Goal: Task Accomplishment & Management: Manage account settings

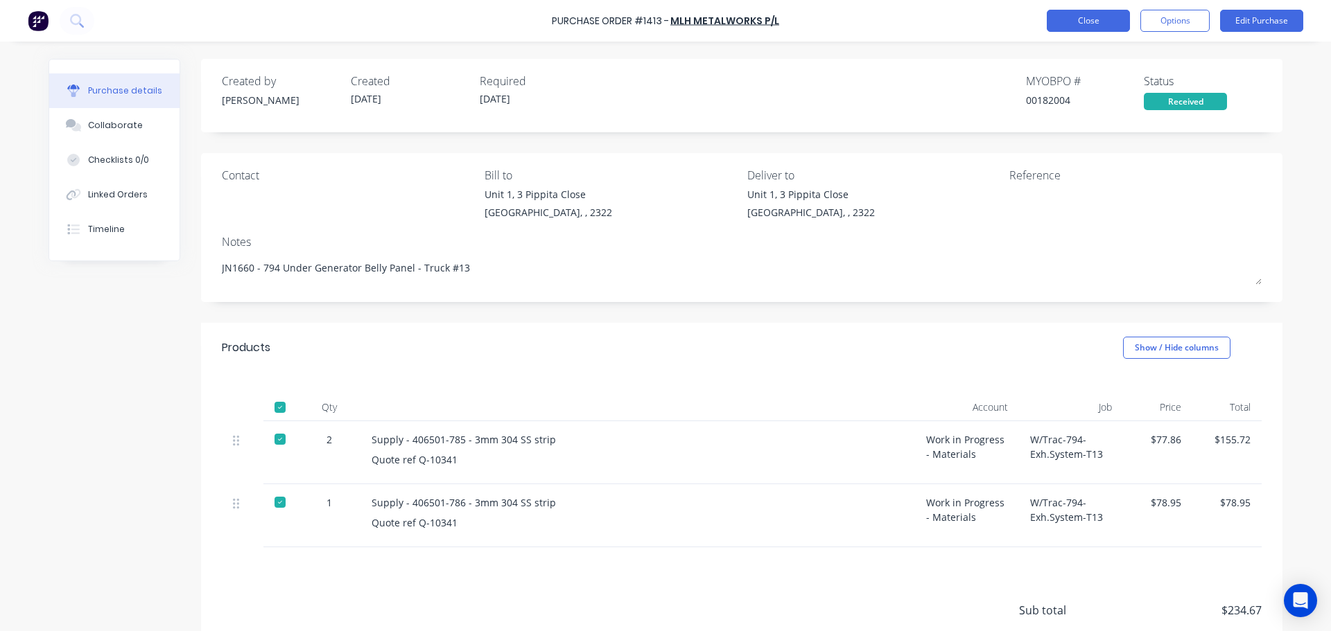
click at [1083, 35] on div "Purchase Order #1413 - MLH Metalworks P/L Close Options Edit Purchase" at bounding box center [665, 21] width 1331 height 42
click at [1087, 24] on button "Close" at bounding box center [1088, 21] width 83 height 22
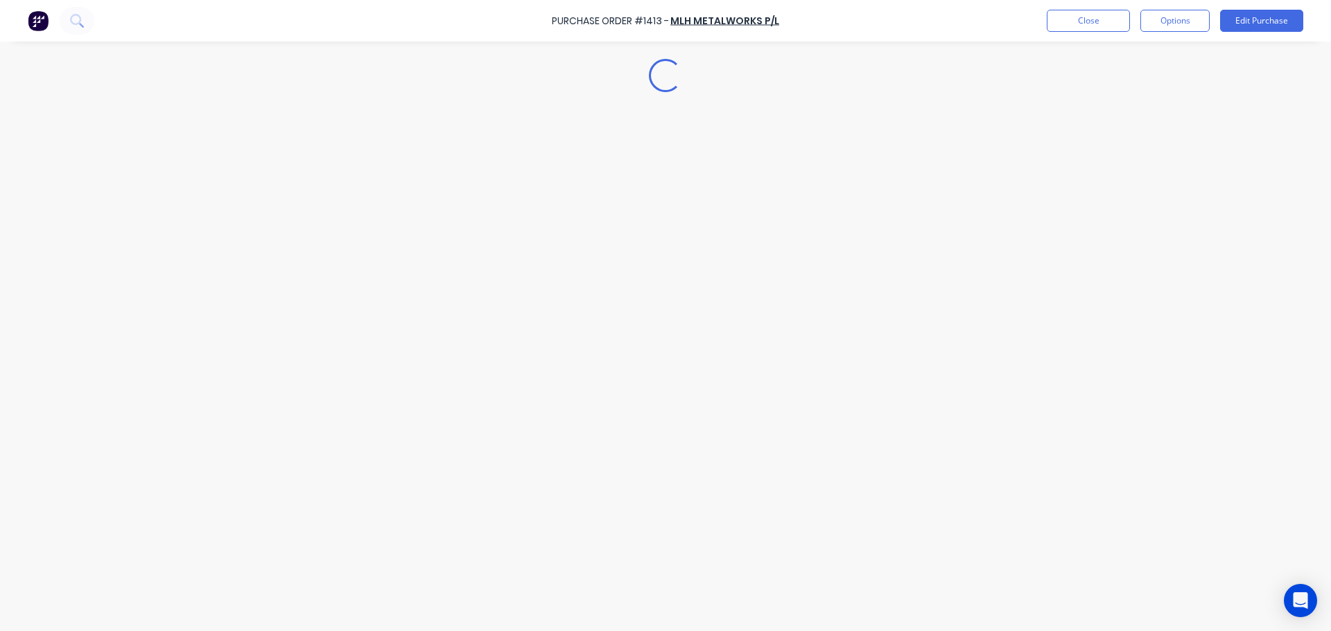
type textarea "x"
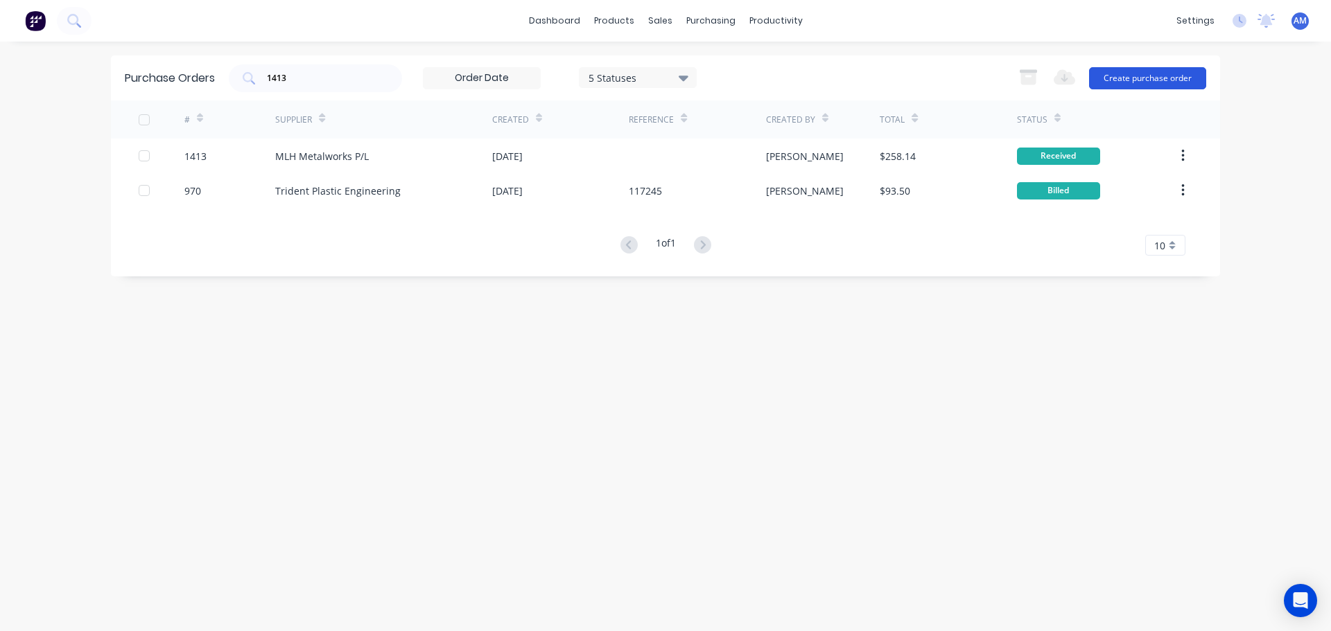
click at [1130, 71] on button "Create purchase order" at bounding box center [1147, 78] width 117 height 22
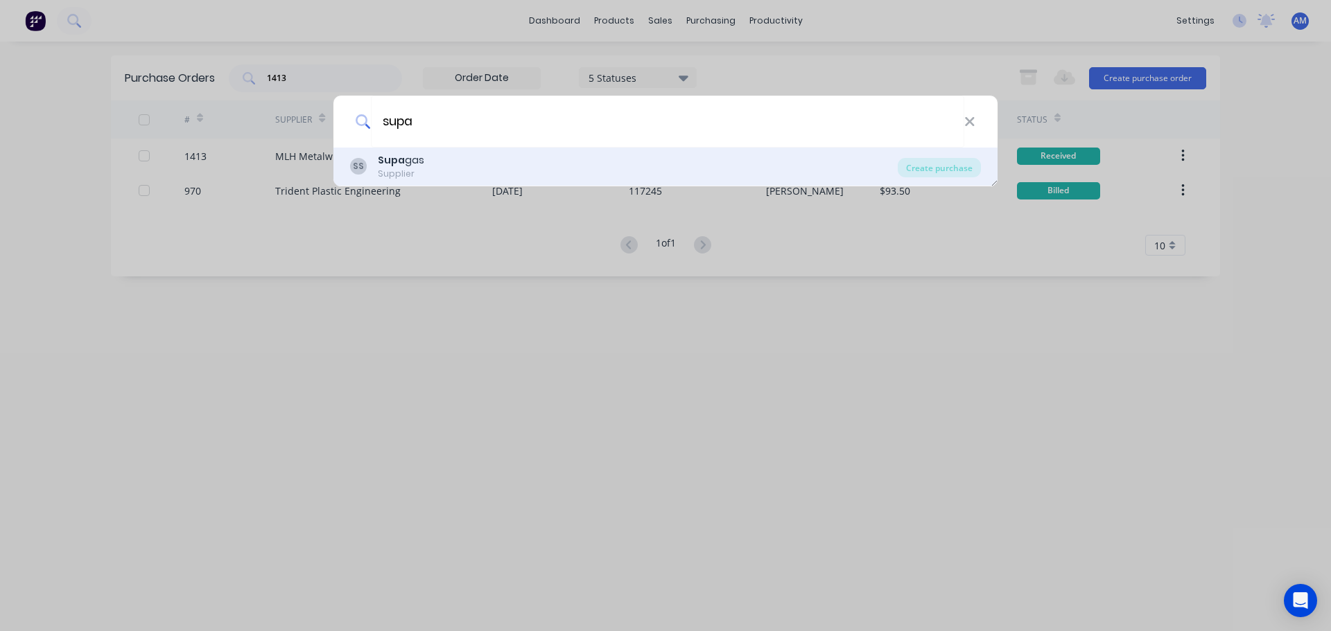
type input "supa"
click at [404, 155] on div "Supa gas" at bounding box center [401, 160] width 46 height 15
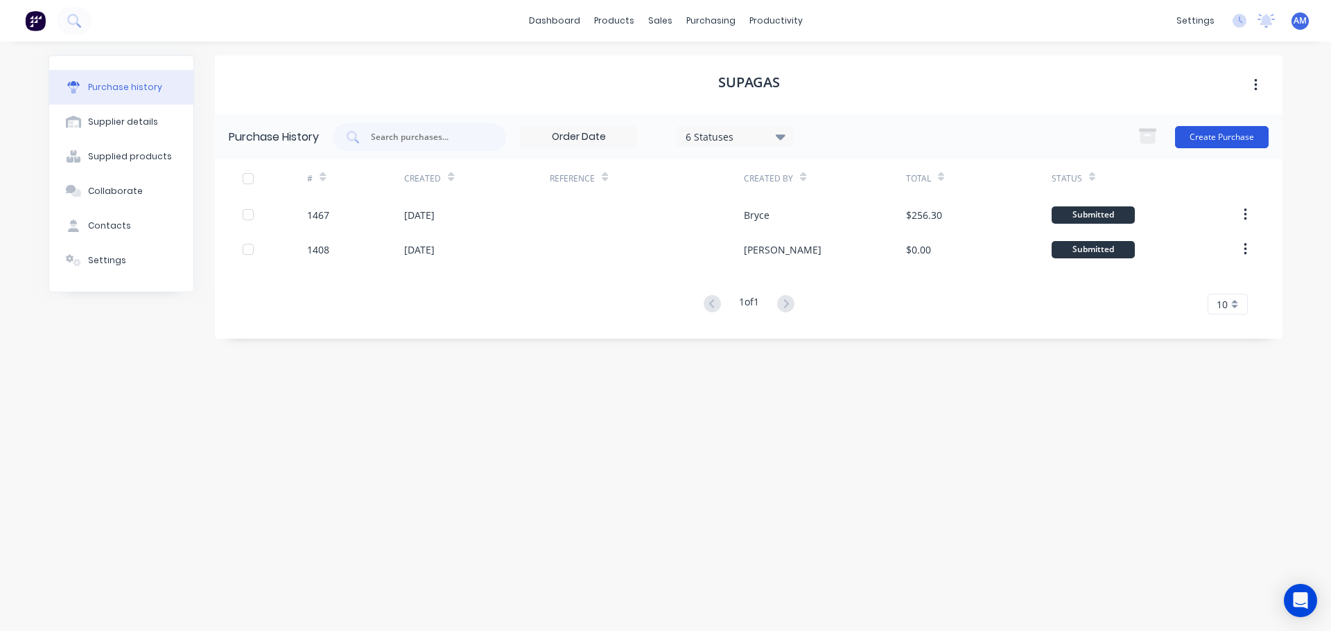
click at [1193, 137] on button "Create Purchase" at bounding box center [1222, 137] width 94 height 22
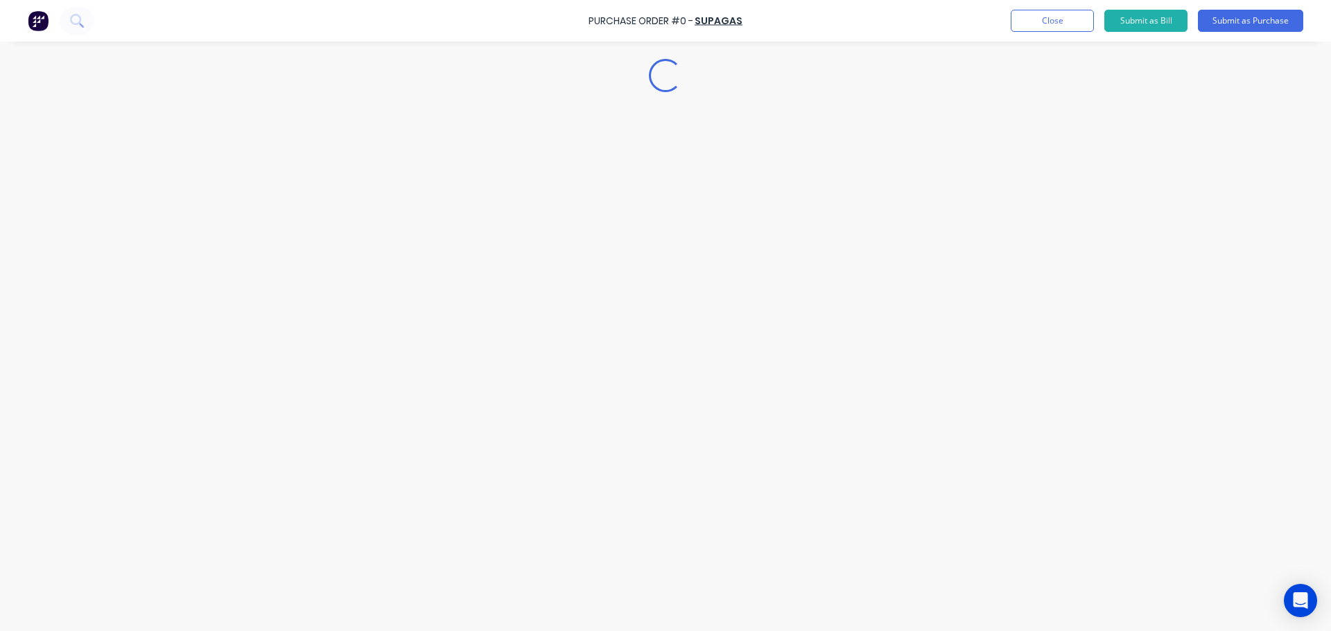
type textarea "x"
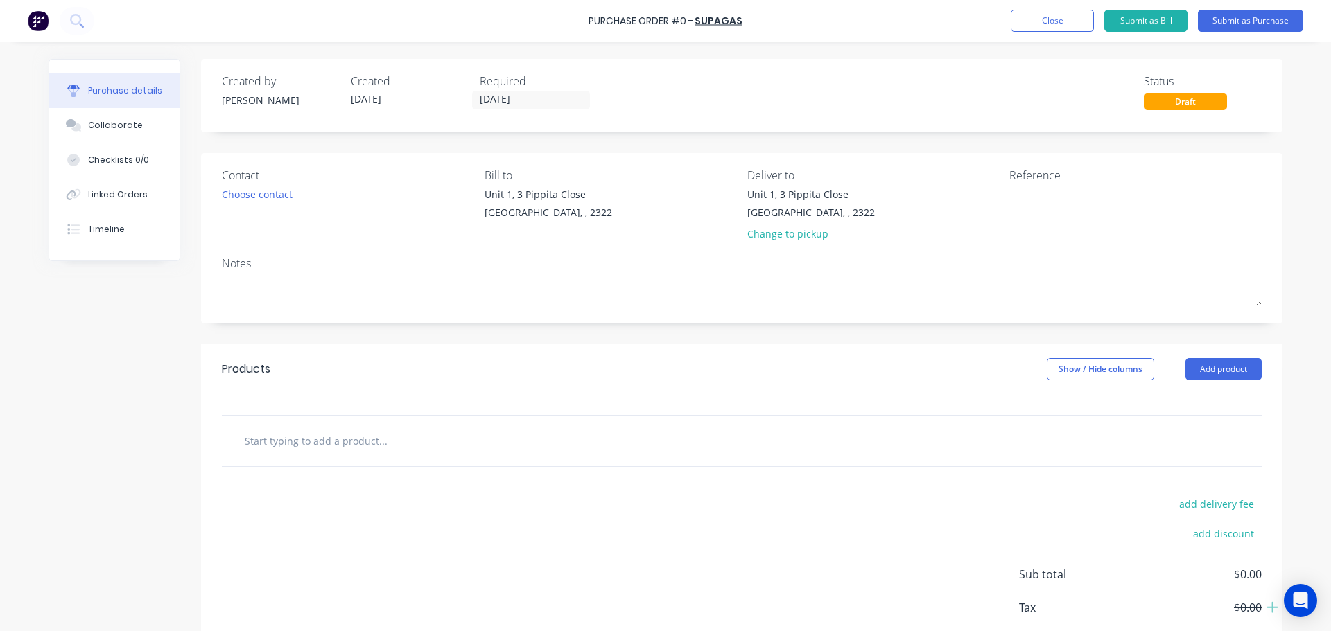
click at [311, 444] on input "text" at bounding box center [382, 441] width 277 height 28
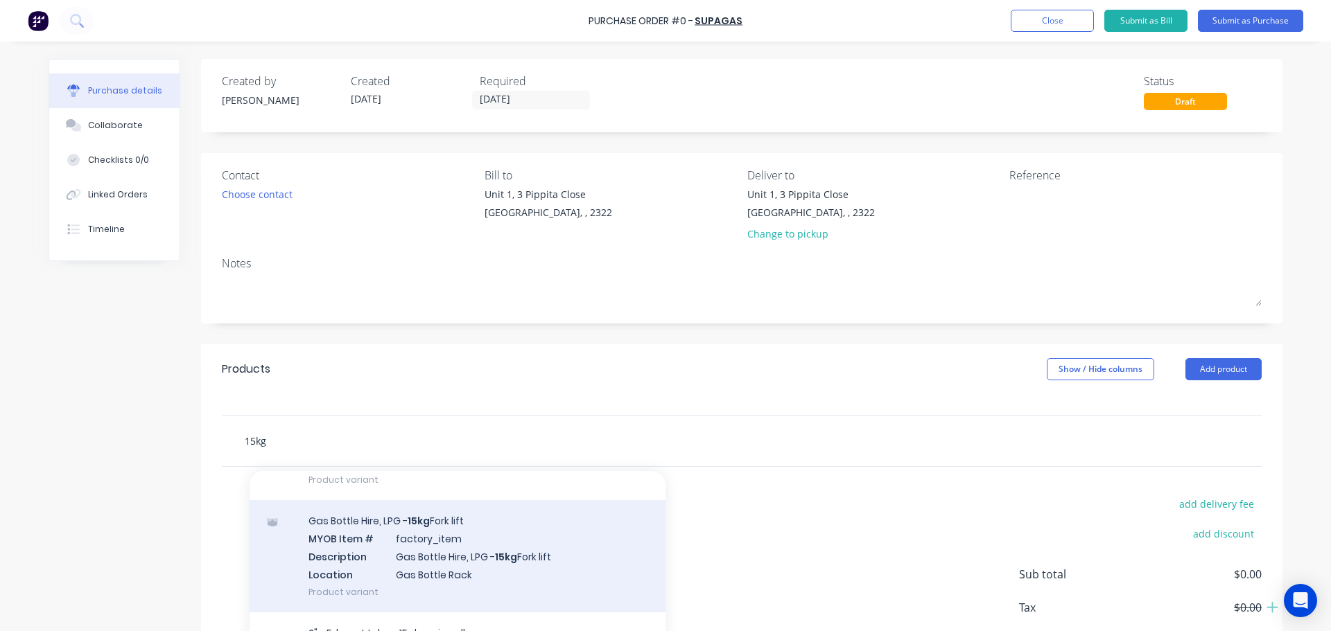
scroll to position [1317, 0]
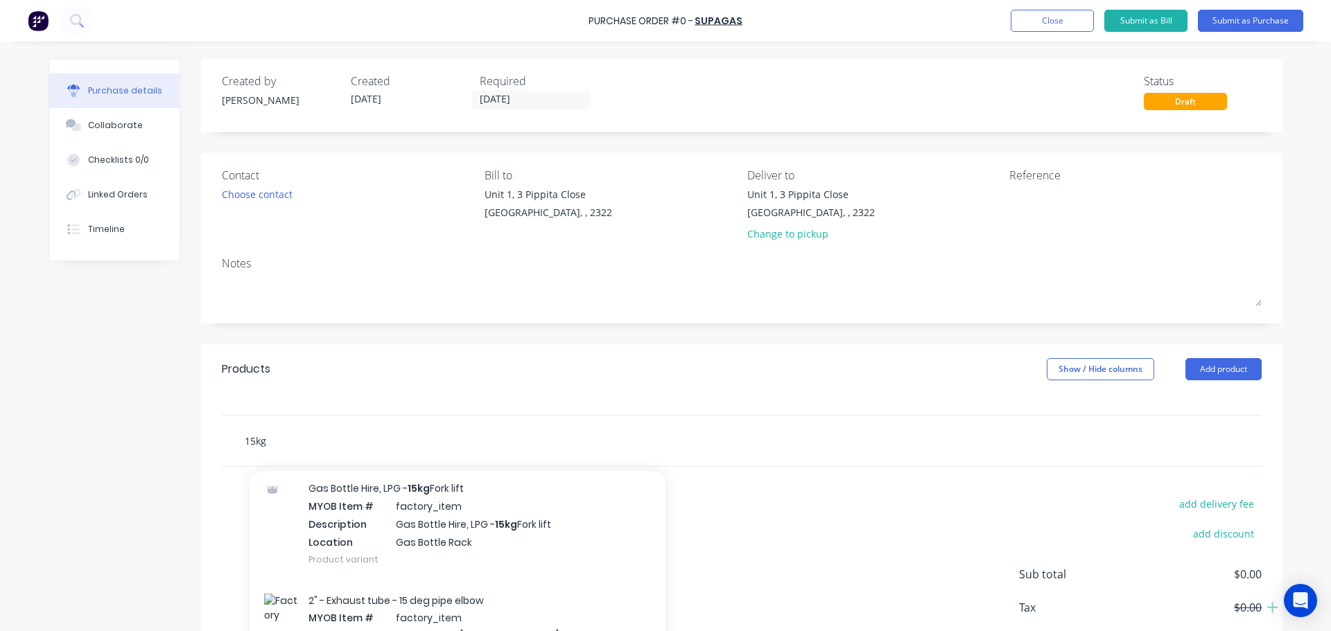
drag, startPoint x: 272, startPoint y: 433, endPoint x: 220, endPoint y: 442, distance: 52.6
click at [222, 442] on div "15kg Add 15kg to order 115856 - 777-7M6 - Joggle Flange Casing Shell MYOB Item …" at bounding box center [742, 441] width 1040 height 51
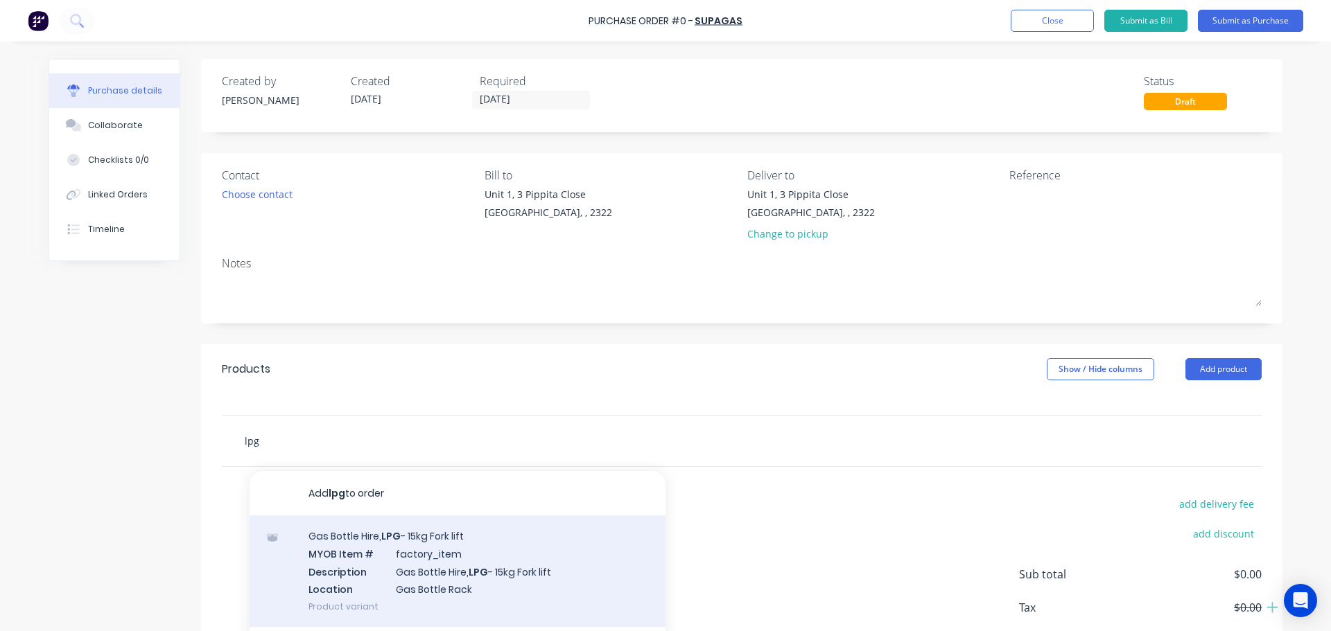
type input "lpg"
click at [390, 544] on div "Gas Bottle Hire, LPG - 15kg Fork lift MYOB Item # factory_item Description Gas …" at bounding box center [458, 572] width 416 height 112
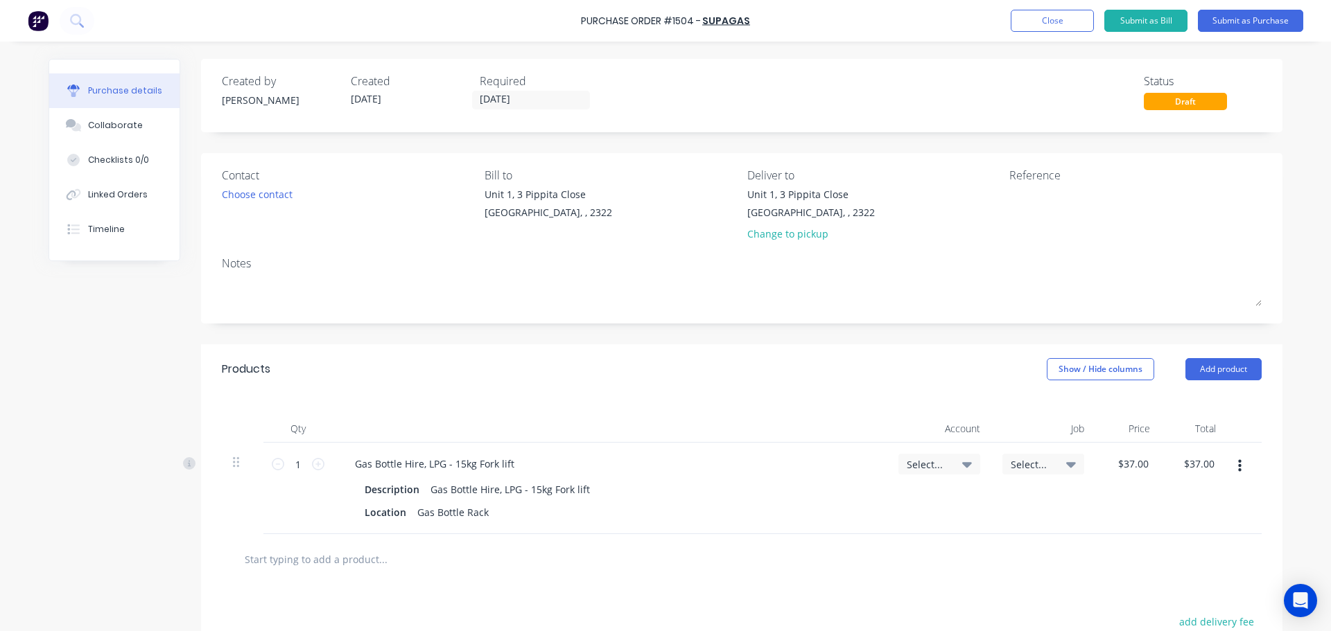
click at [962, 470] on icon at bounding box center [967, 464] width 10 height 15
click at [877, 505] on input at bounding box center [894, 506] width 142 height 28
type input "5-8050"
click at [920, 605] on div "5-8050 / COS - Mfg Consumables" at bounding box center [883, 605] width 194 height 28
click at [313, 462] on icon at bounding box center [318, 464] width 12 height 12
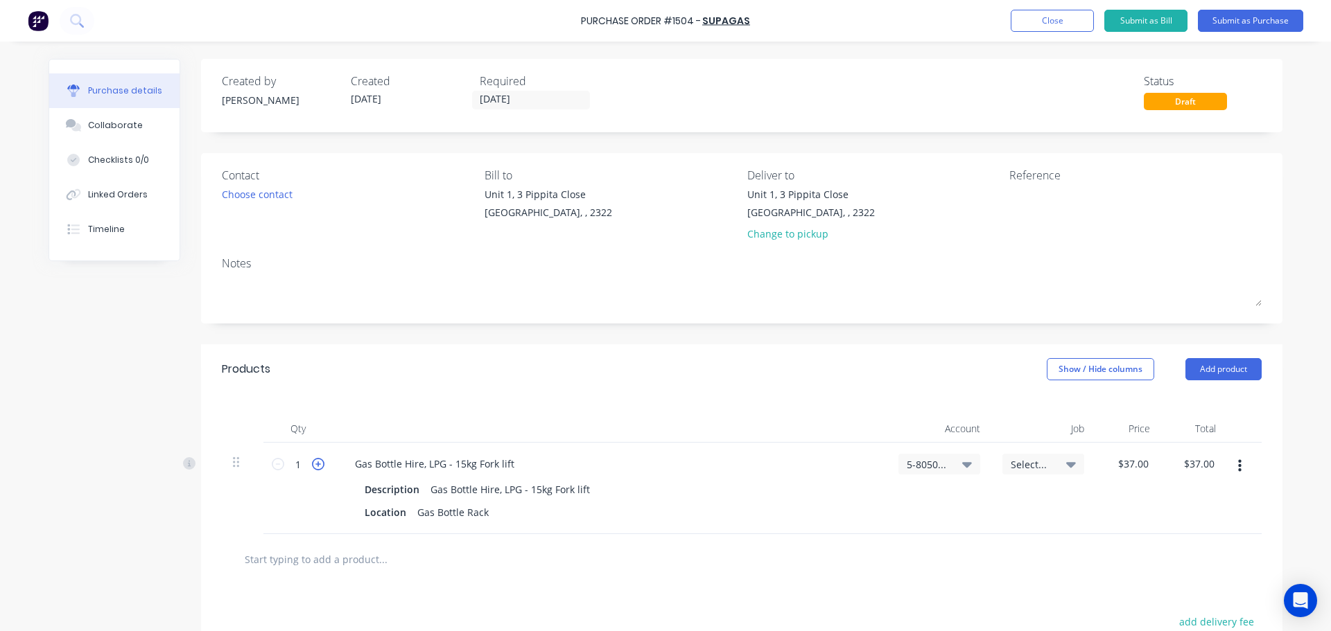
type input "2"
type input "$74.00"
click at [313, 462] on icon at bounding box center [318, 464] width 12 height 12
type input "3"
type input "$111.00"
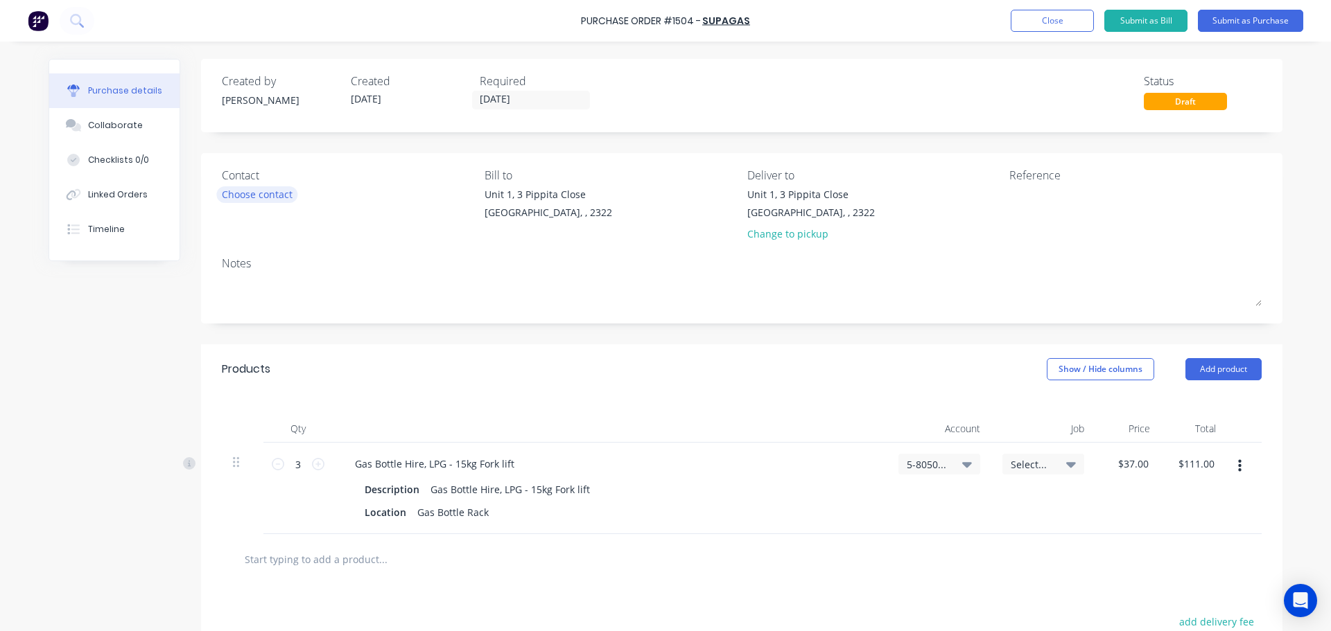
click at [283, 192] on div "Choose contact" at bounding box center [257, 194] width 71 height 15
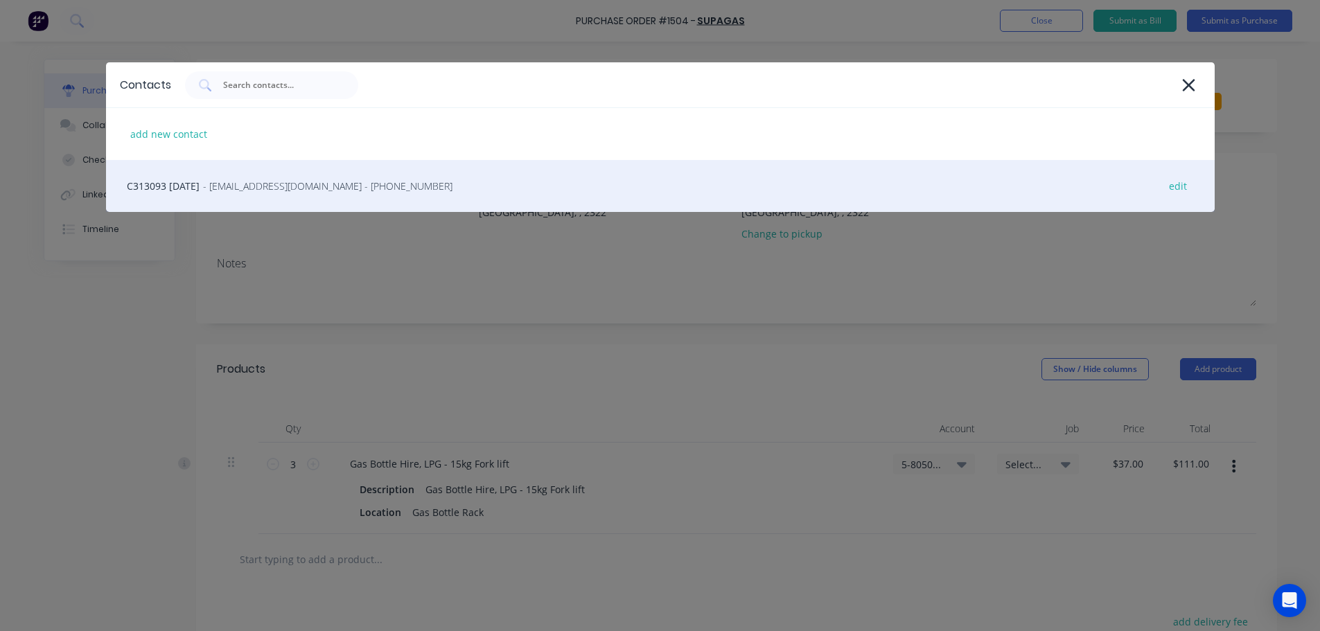
click at [287, 187] on span "- [EMAIL_ADDRESS][DOMAIN_NAME] - [PHONE_NUMBER]" at bounding box center [328, 186] width 250 height 15
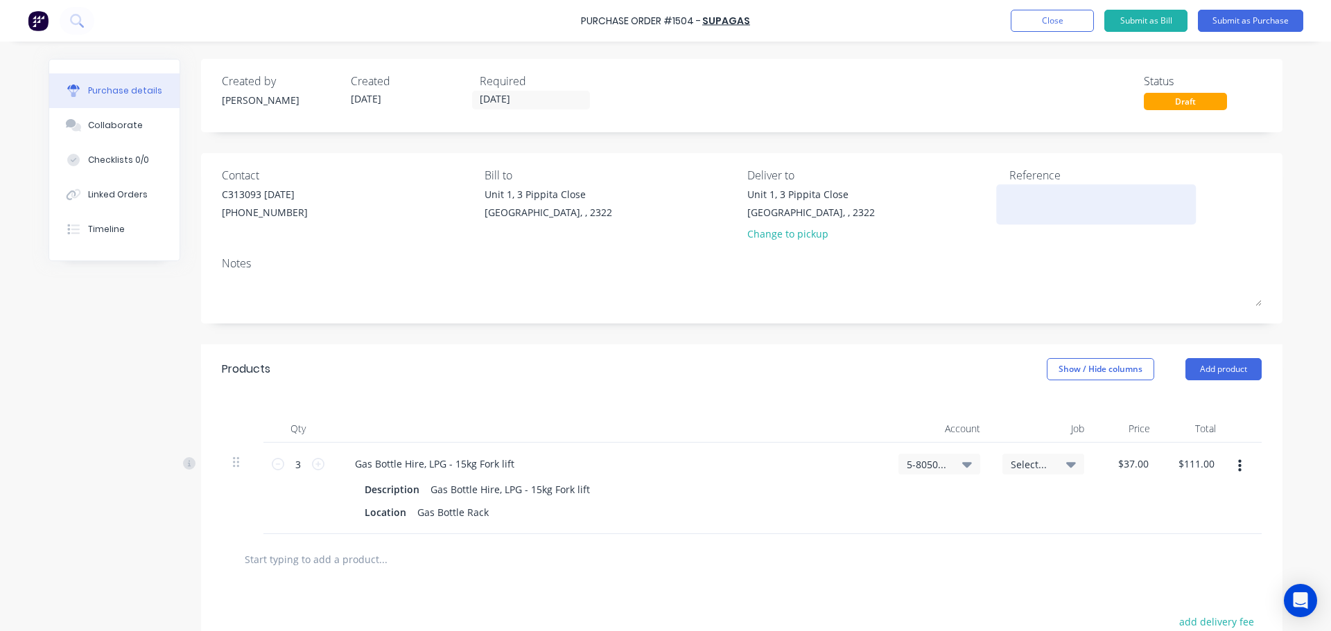
click at [1029, 205] on textarea at bounding box center [1095, 202] width 173 height 31
type textarea "F"
type textarea "x"
type textarea "Forklift"
type textarea "x"
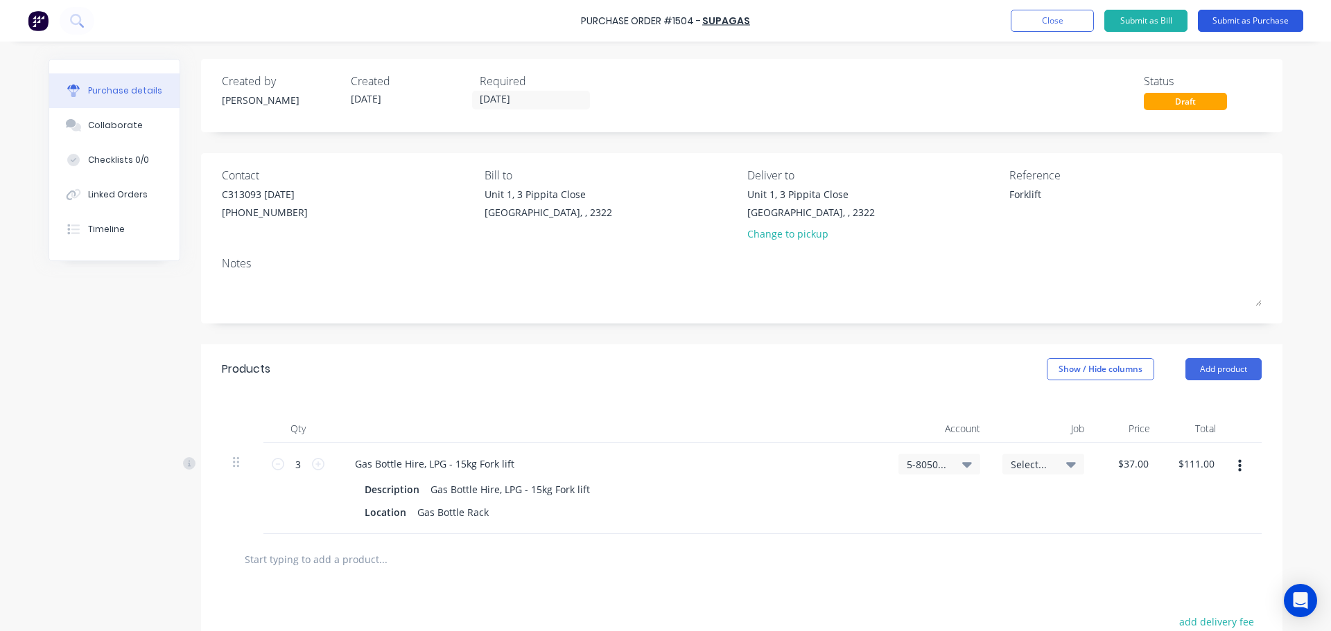
type textarea "Forklift"
type textarea "x"
type textarea "Forklift"
click at [1250, 19] on button "Submit as Purchase" at bounding box center [1250, 21] width 105 height 22
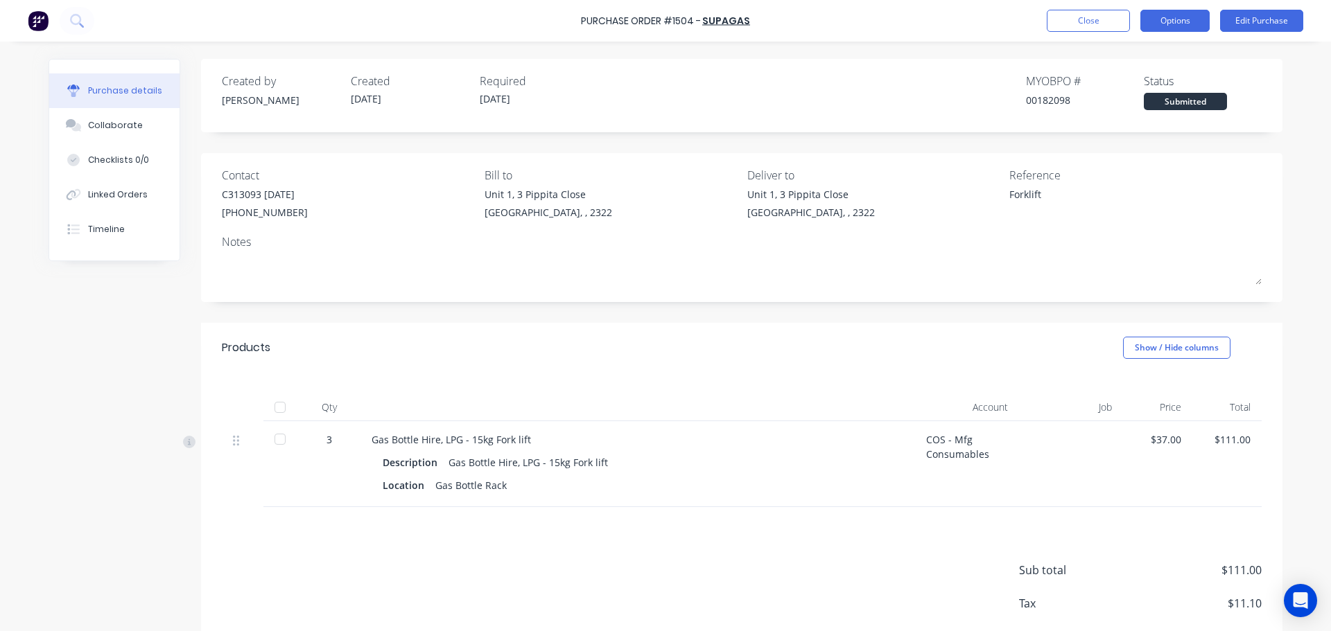
click at [1174, 23] on button "Options" at bounding box center [1174, 21] width 69 height 22
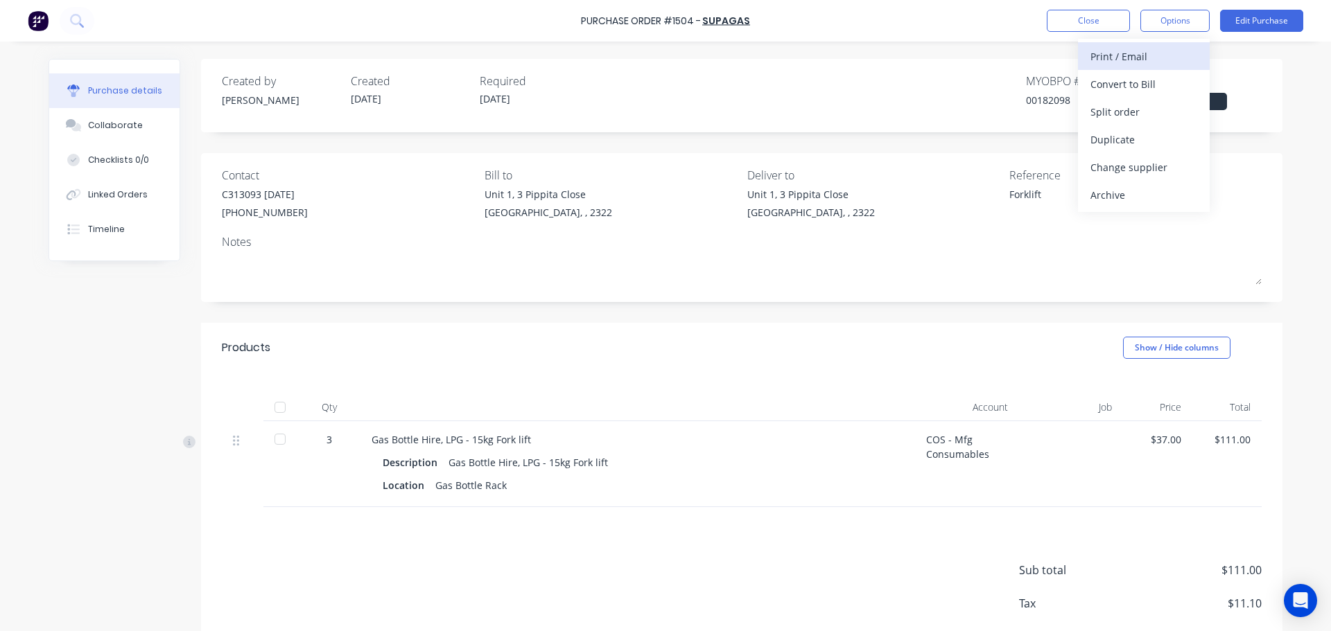
click at [1137, 62] on div "Print / Email" at bounding box center [1143, 56] width 107 height 20
click at [1137, 85] on div "With pricing" at bounding box center [1143, 84] width 107 height 20
type textarea "x"
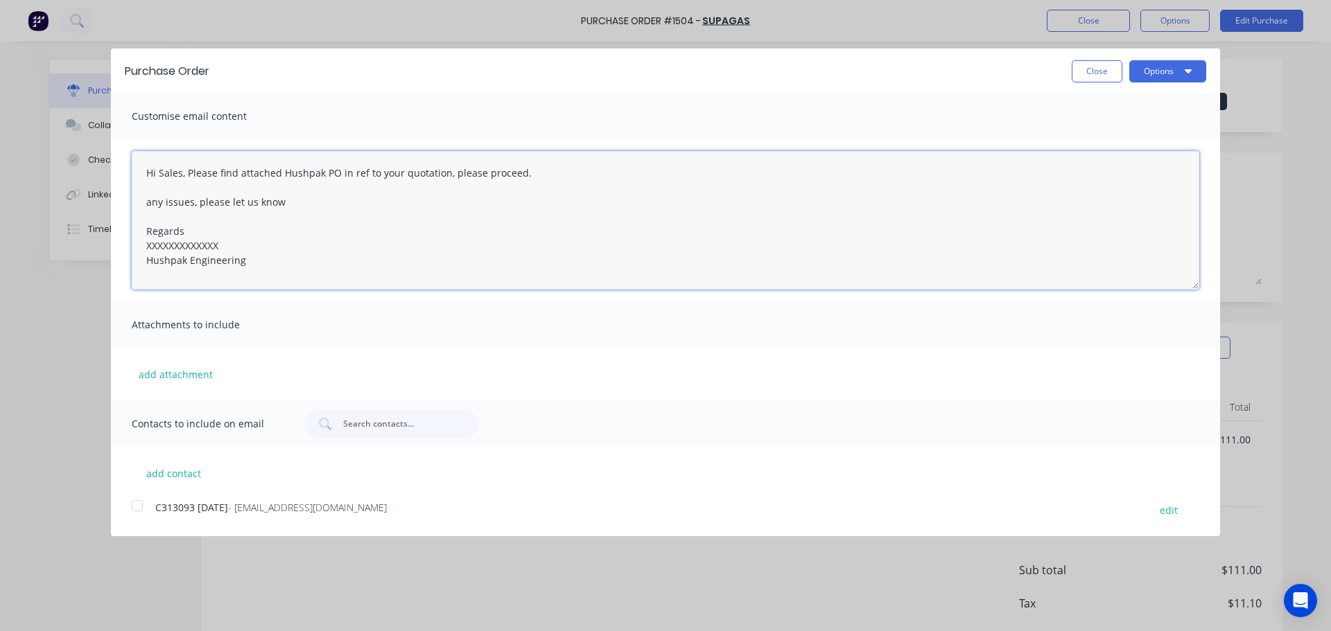
drag, startPoint x: 236, startPoint y: 241, endPoint x: 142, endPoint y: 244, distance: 94.3
click at [142, 244] on textarea "Hi Sales, Please find attached Hushpak PO in ref to your quotation, please proc…" at bounding box center [665, 220] width 1067 height 139
type textarea "Hi Sales, Please find attached Hushpak PO in ref to your quotation, please proc…"
type textarea "x"
type textarea "Hi Sales, Please find attached Hushpak PO in ref to your quotation, please proc…"
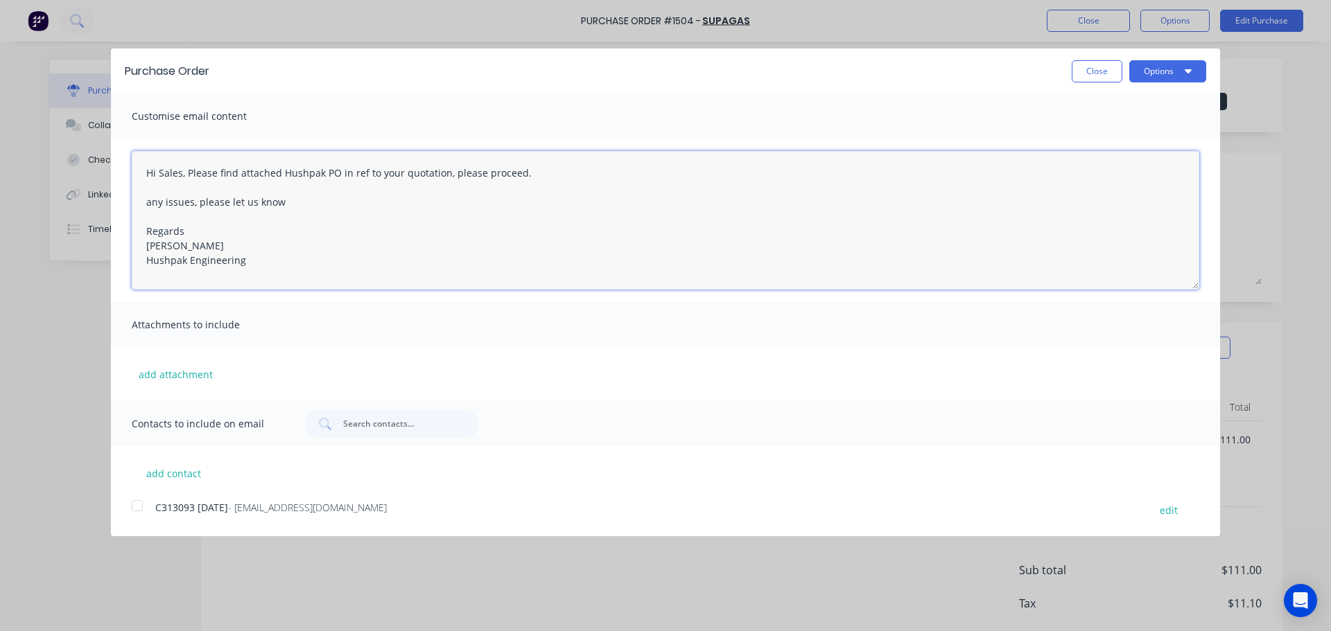
type textarea "x"
drag, startPoint x: 130, startPoint y: 509, endPoint x: 168, endPoint y: 489, distance: 42.8
click at [131, 507] on div at bounding box center [137, 506] width 28 height 28
type textarea "Hi Sales, Please find attached Hushpak PO in ref to your quotation, please proc…"
click at [1176, 76] on button "Options" at bounding box center [1167, 71] width 77 height 22
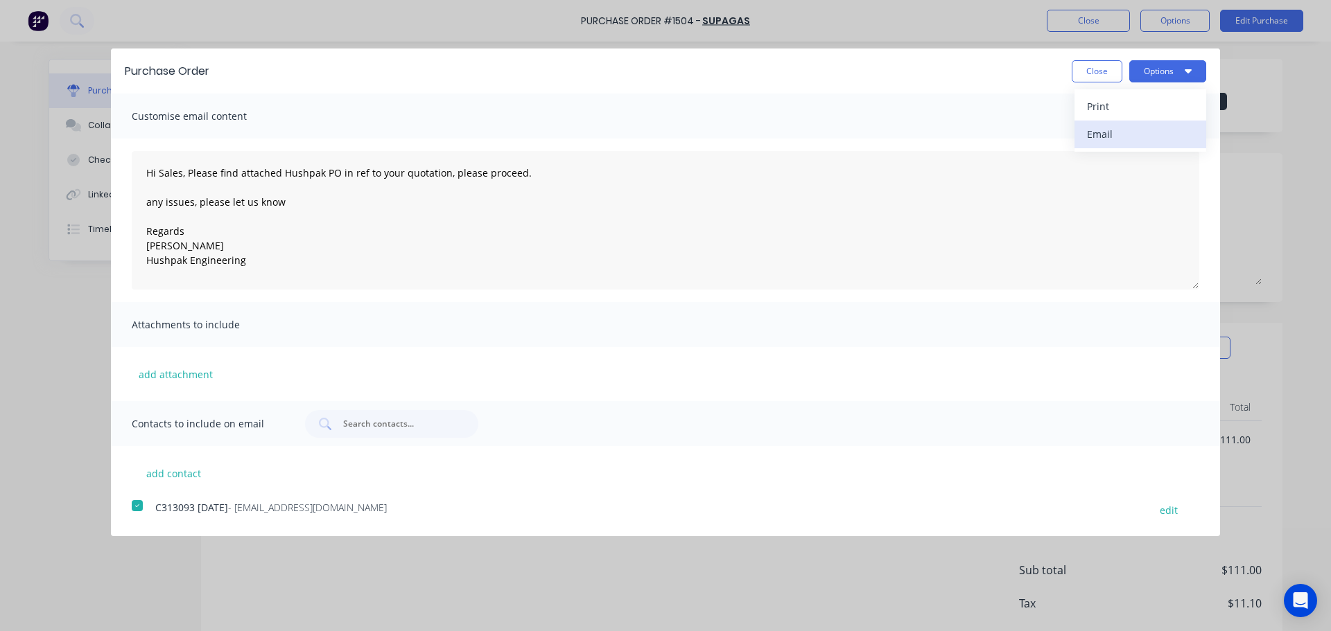
click at [1092, 133] on div "Email" at bounding box center [1140, 134] width 107 height 20
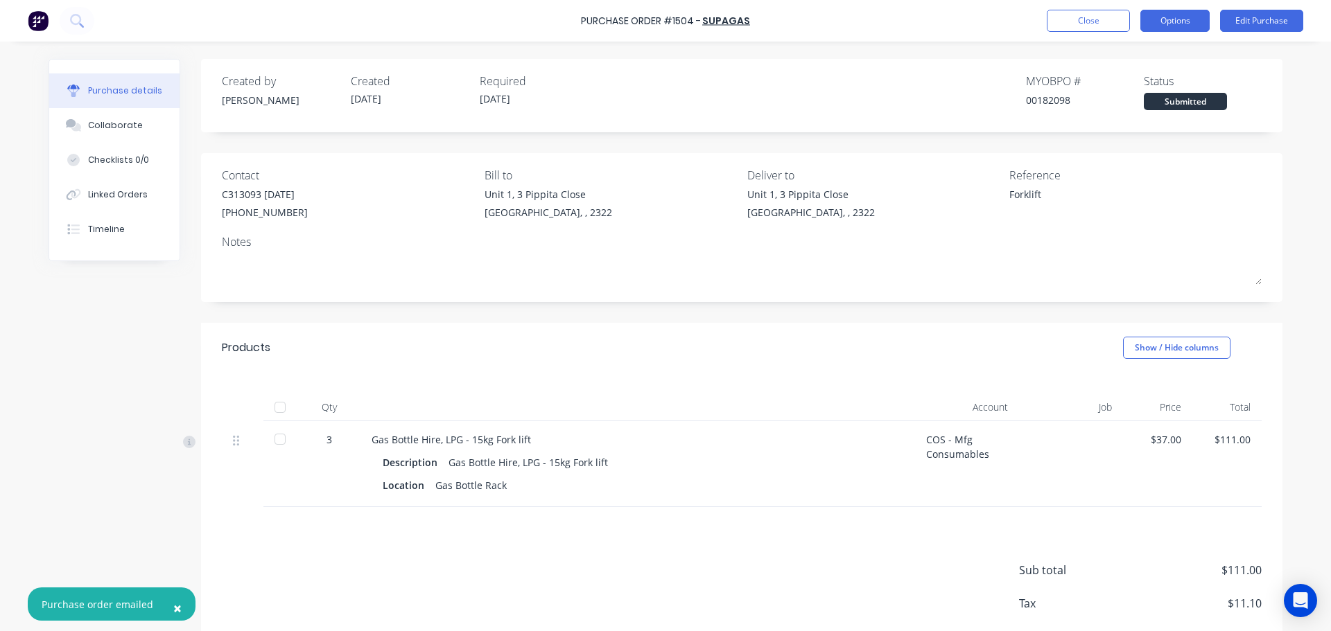
click at [1185, 22] on button "Options" at bounding box center [1174, 21] width 69 height 22
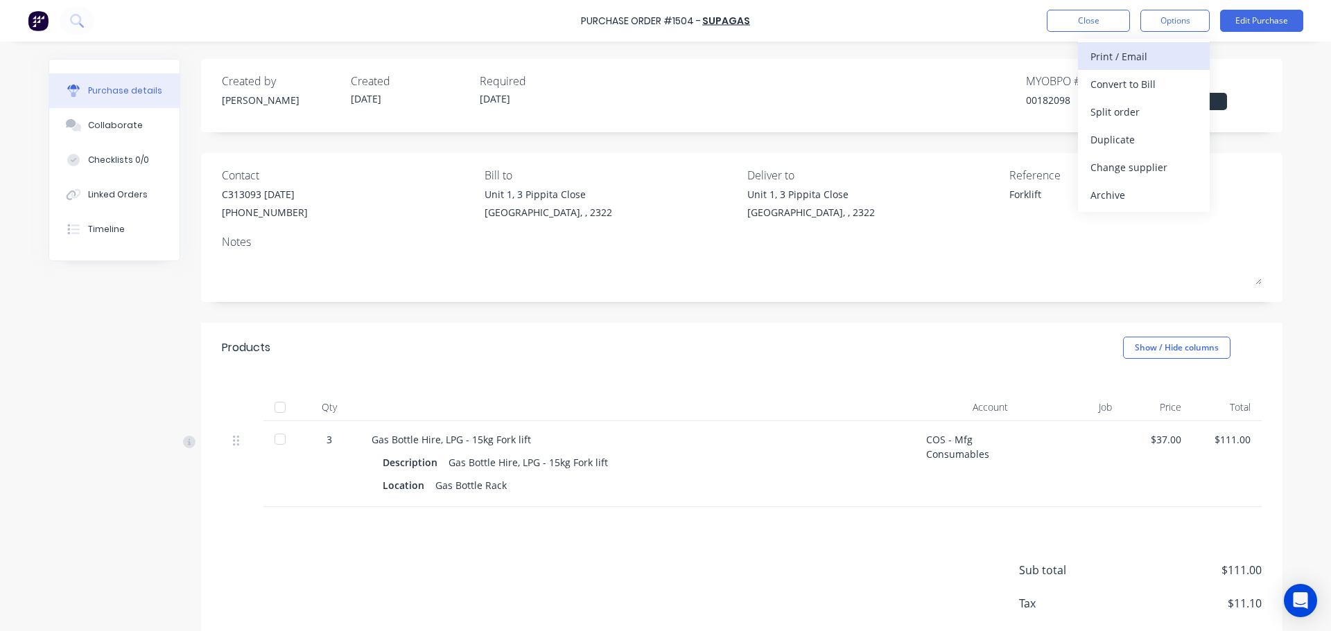
click at [1147, 53] on div "Print / Email" at bounding box center [1143, 56] width 107 height 20
click at [1133, 86] on div "With pricing" at bounding box center [1143, 84] width 107 height 20
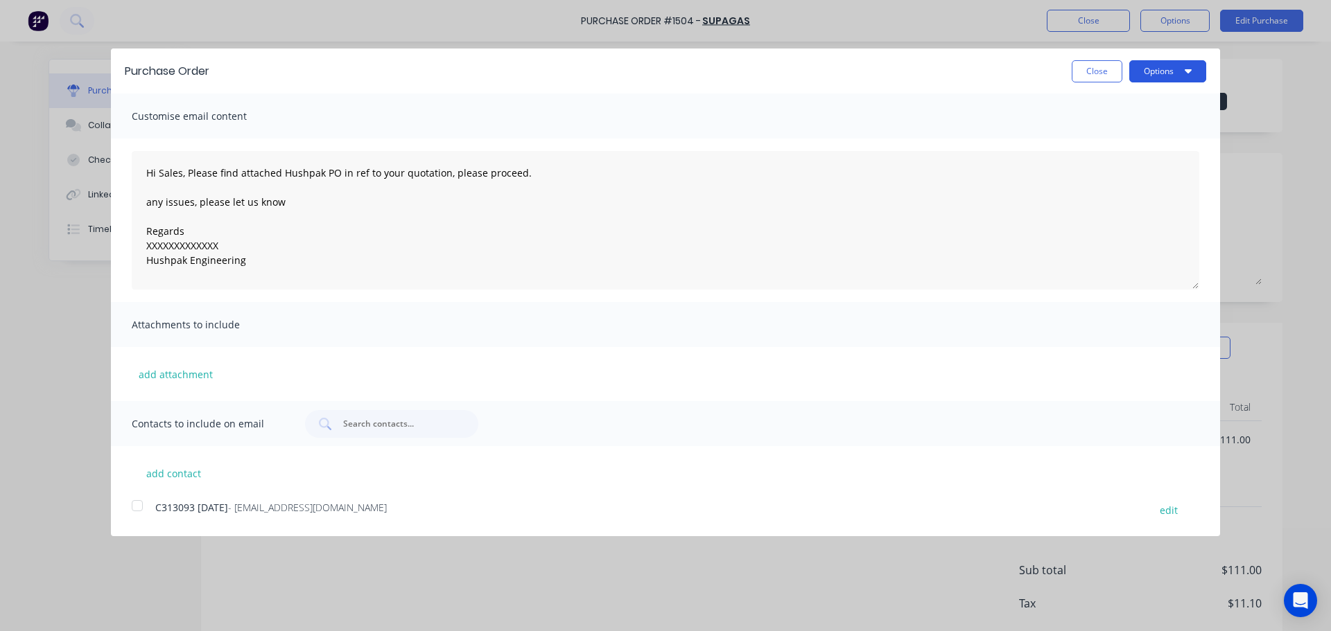
click at [1144, 69] on button "Options" at bounding box center [1167, 71] width 77 height 22
click at [1118, 103] on div "Print" at bounding box center [1140, 106] width 107 height 20
click at [1092, 78] on button "Close" at bounding box center [1097, 71] width 51 height 22
type textarea "x"
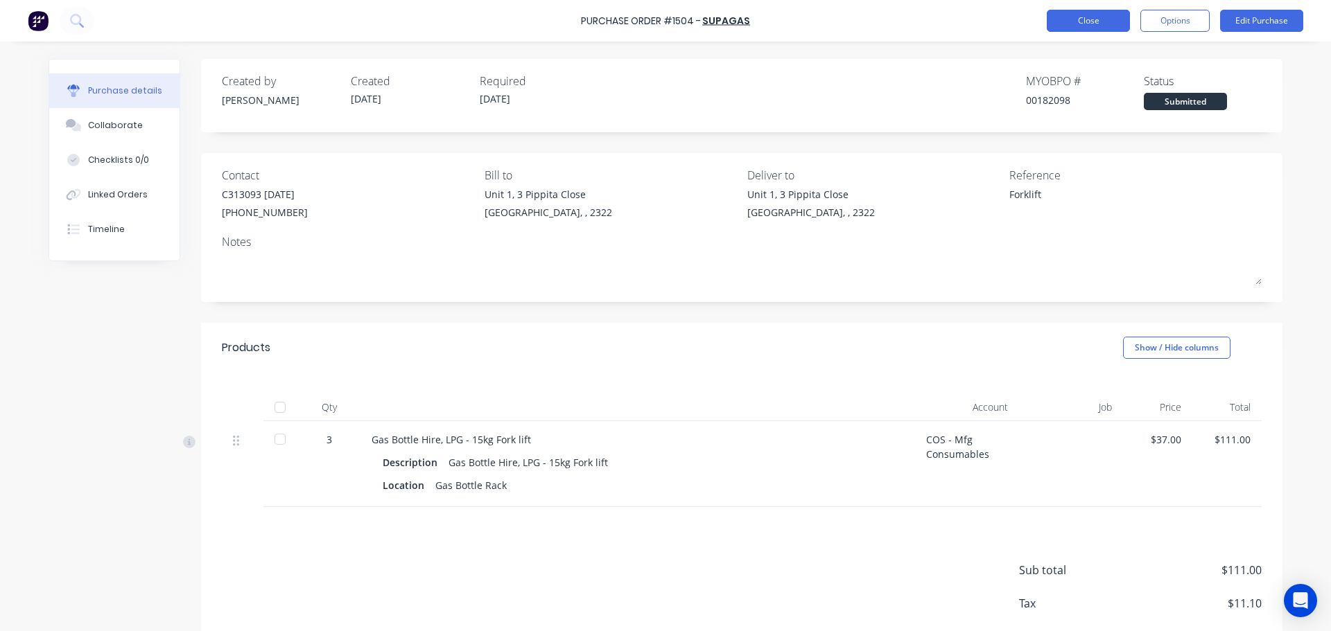
click at [1059, 24] on button "Close" at bounding box center [1088, 21] width 83 height 22
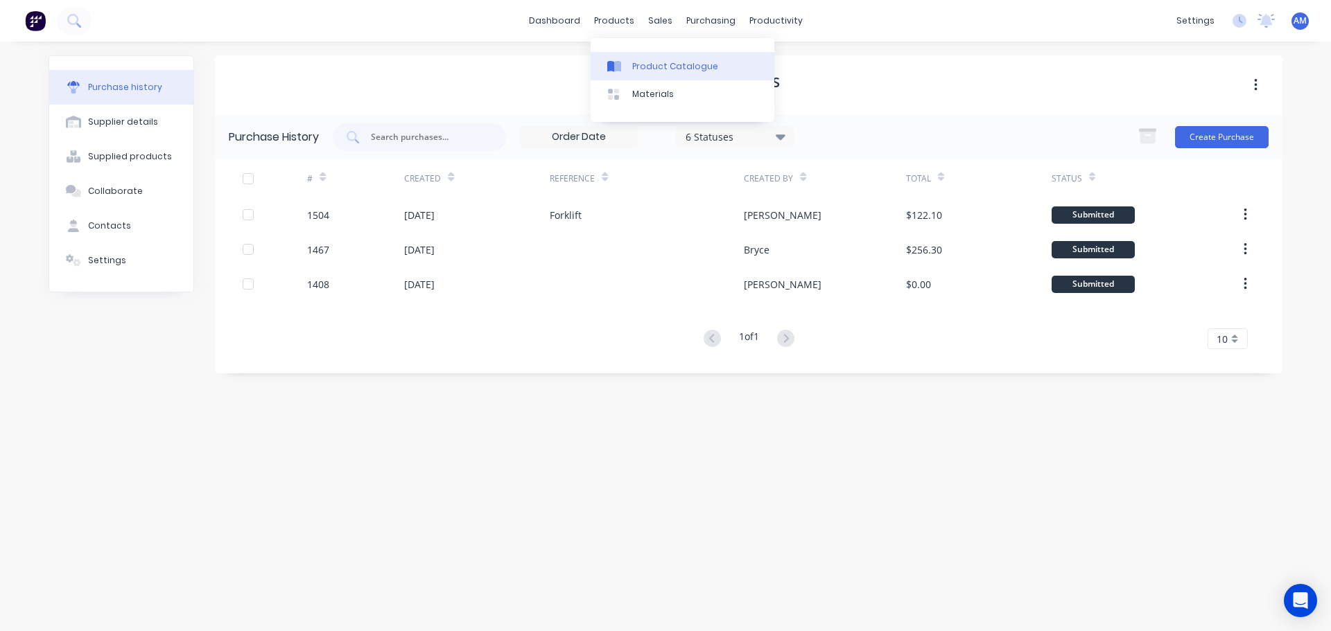
click at [648, 62] on div "Product Catalogue" at bounding box center [675, 66] width 86 height 12
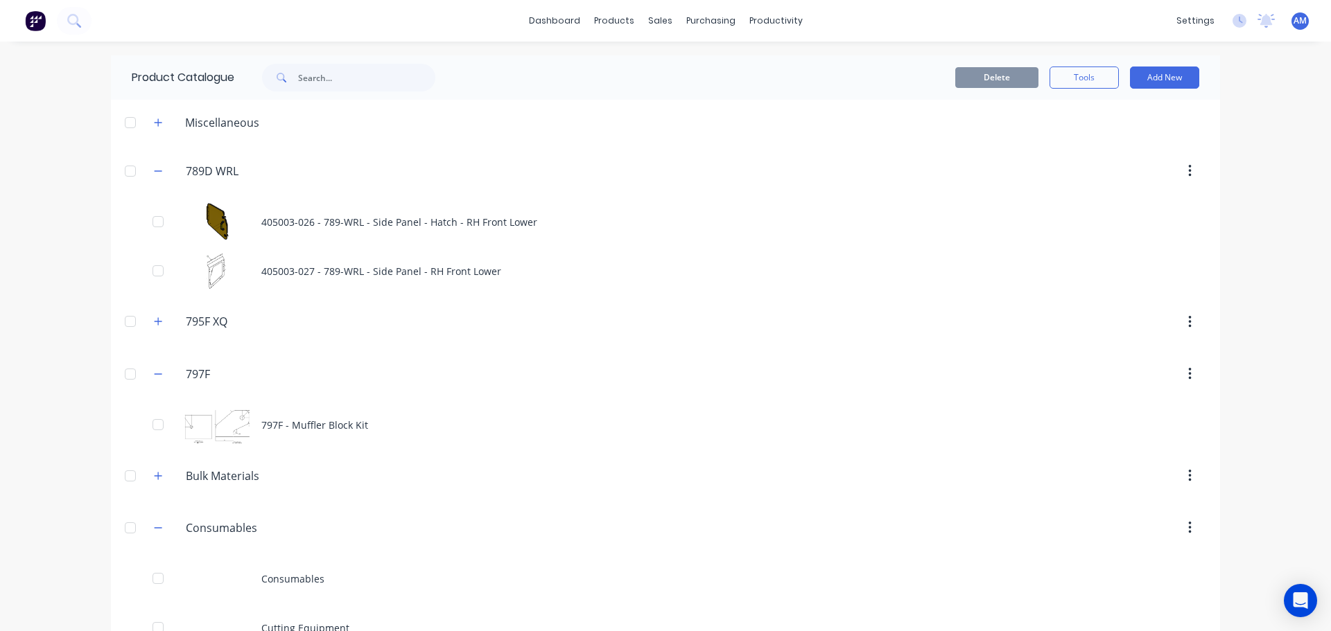
click at [139, 25] on div "dashboard products sales purchasing productivity dashboard products Product Cat…" at bounding box center [665, 21] width 1331 height 42
click at [87, 23] on button at bounding box center [74, 21] width 35 height 28
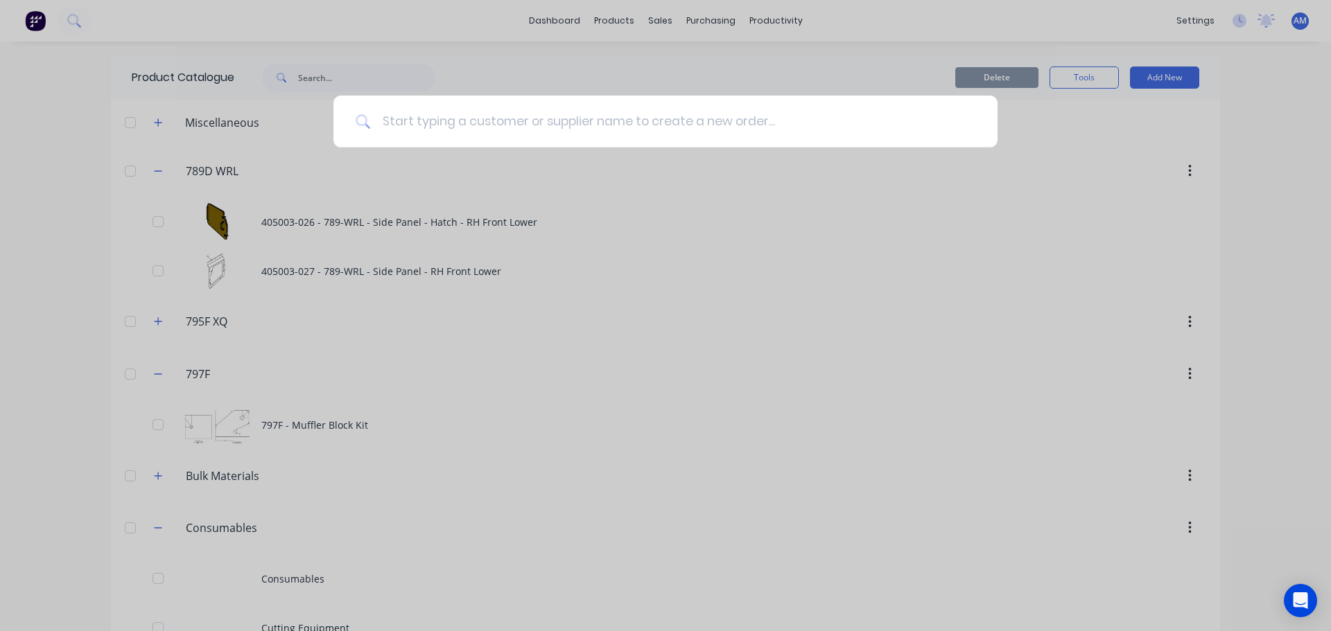
drag, startPoint x: 386, startPoint y: 115, endPoint x: 408, endPoint y: 122, distance: 23.2
click at [408, 122] on input at bounding box center [673, 122] width 604 height 52
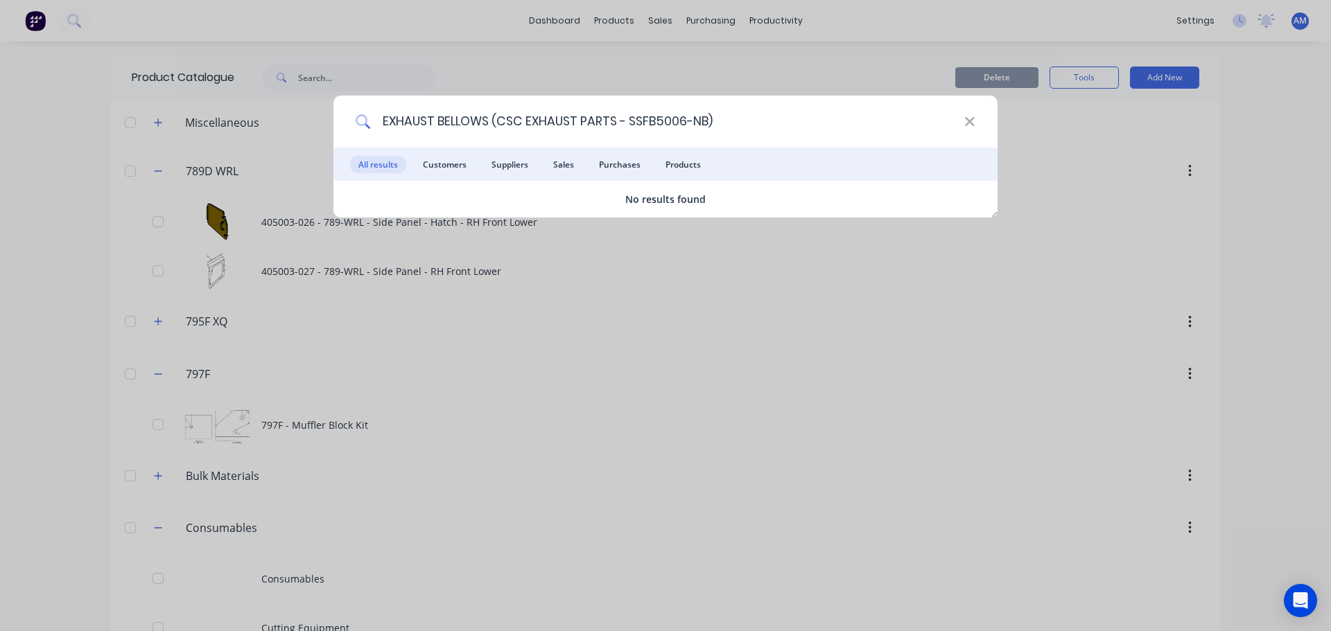
drag, startPoint x: 675, startPoint y: 122, endPoint x: 704, endPoint y: 125, distance: 29.3
click at [704, 125] on input "EXHAUST BELLOWS (CSC EXHAUST PARTS - SSFB5006-NB)" at bounding box center [667, 122] width 593 height 52
type input "EXHAUST BELLOWS (CSC EXHAUST PARTS - SSFB5006-NB)"
click at [965, 122] on icon at bounding box center [969, 121] width 11 height 15
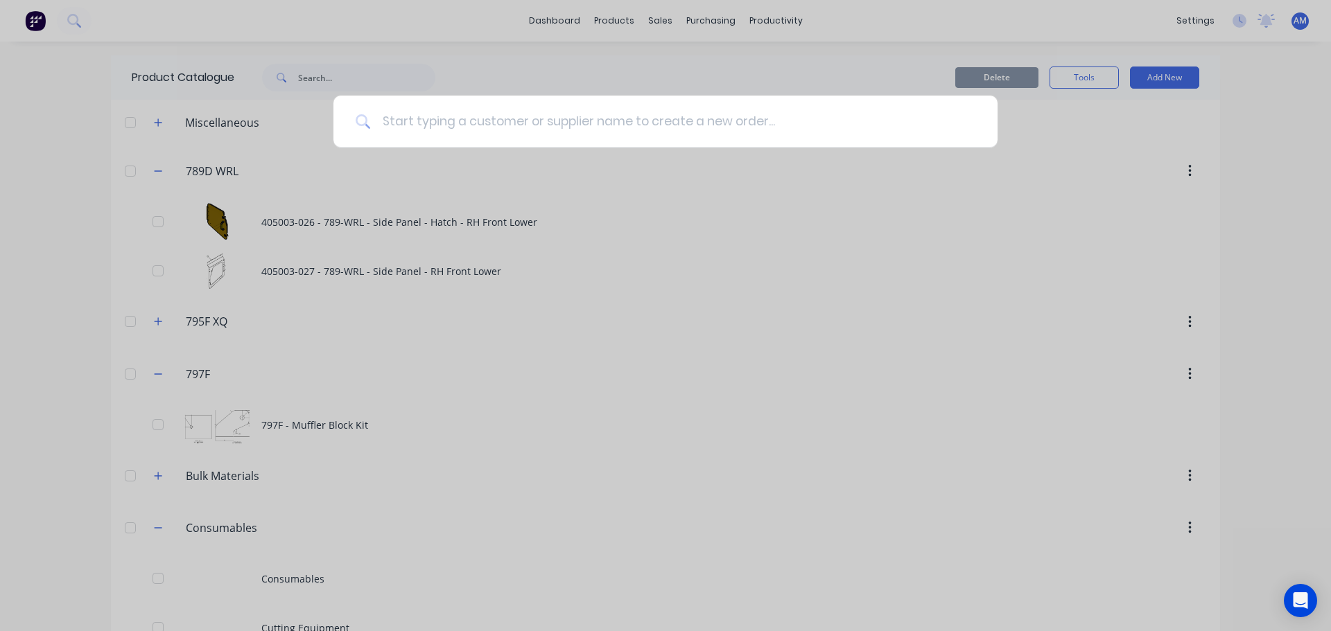
click at [424, 128] on input at bounding box center [673, 122] width 604 height 52
paste input "SSFB5006-NB"
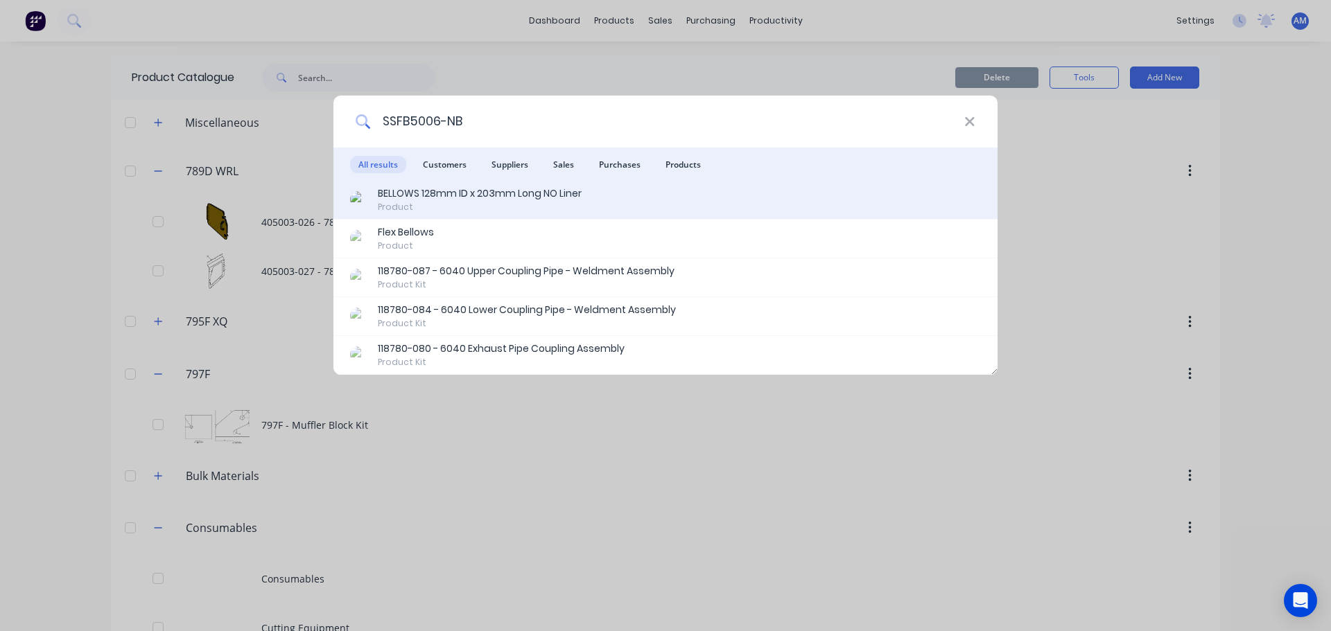
type input "SSFB5006-NB"
click at [523, 191] on div "BELLOWS 128mm ID x 203mm Long NO Liner" at bounding box center [480, 193] width 204 height 15
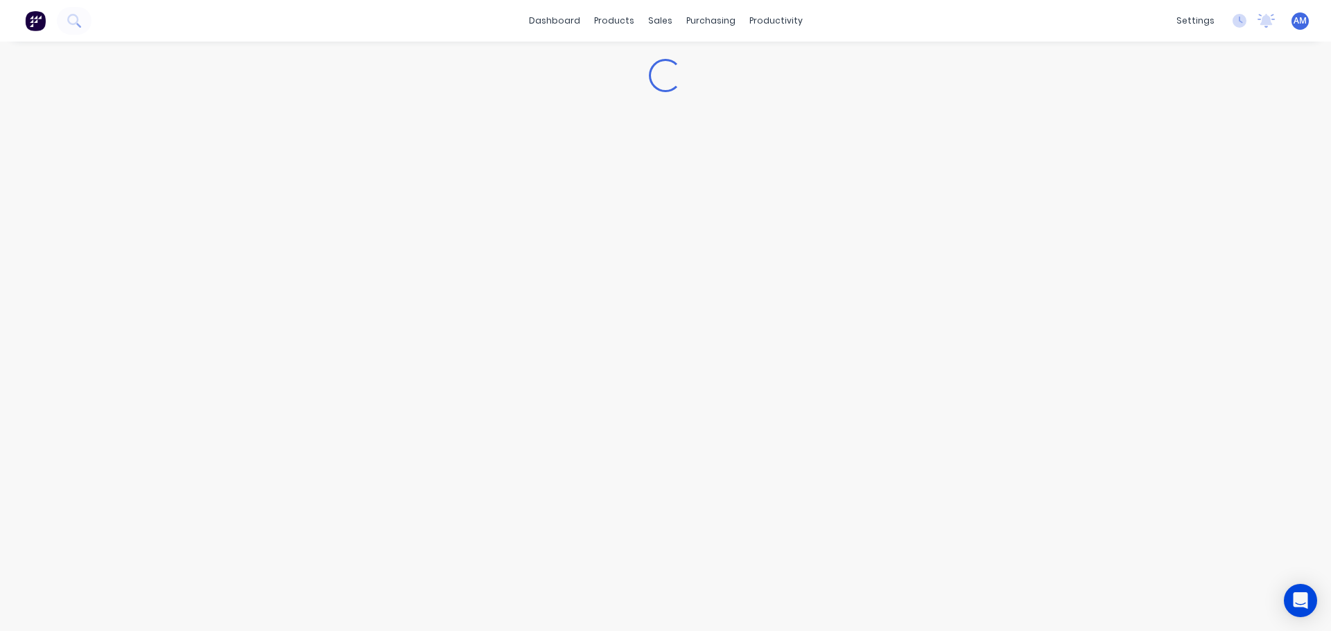
type textarea "x"
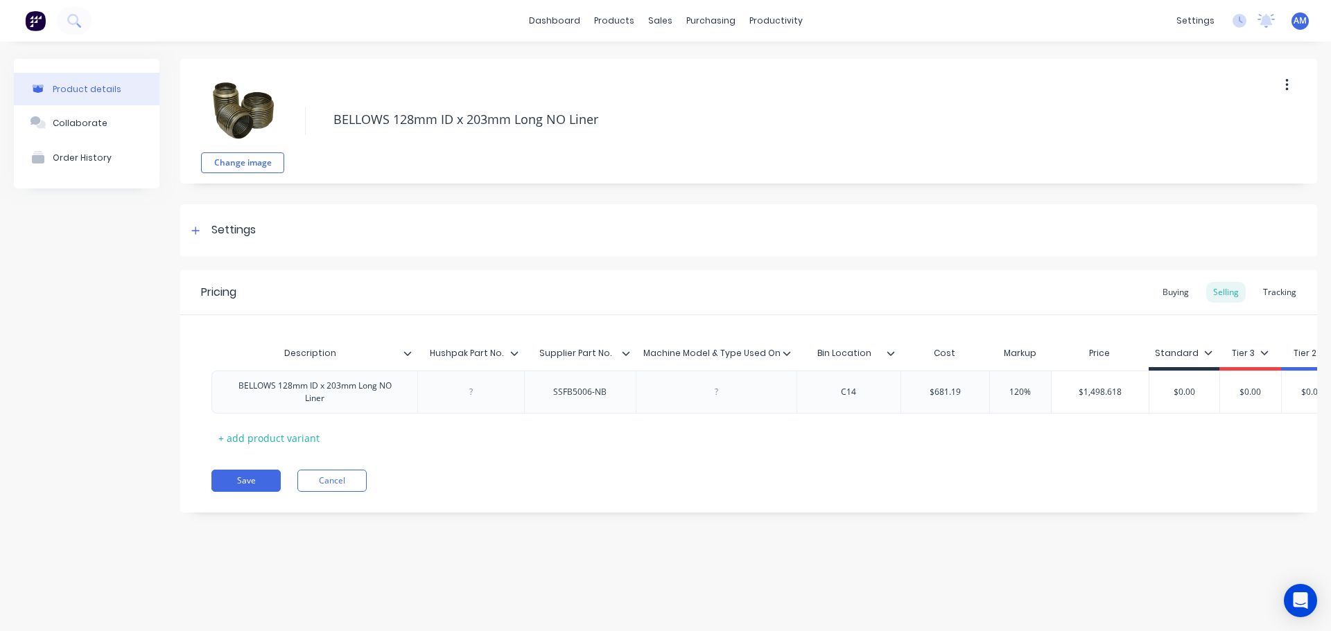
scroll to position [0, 91]
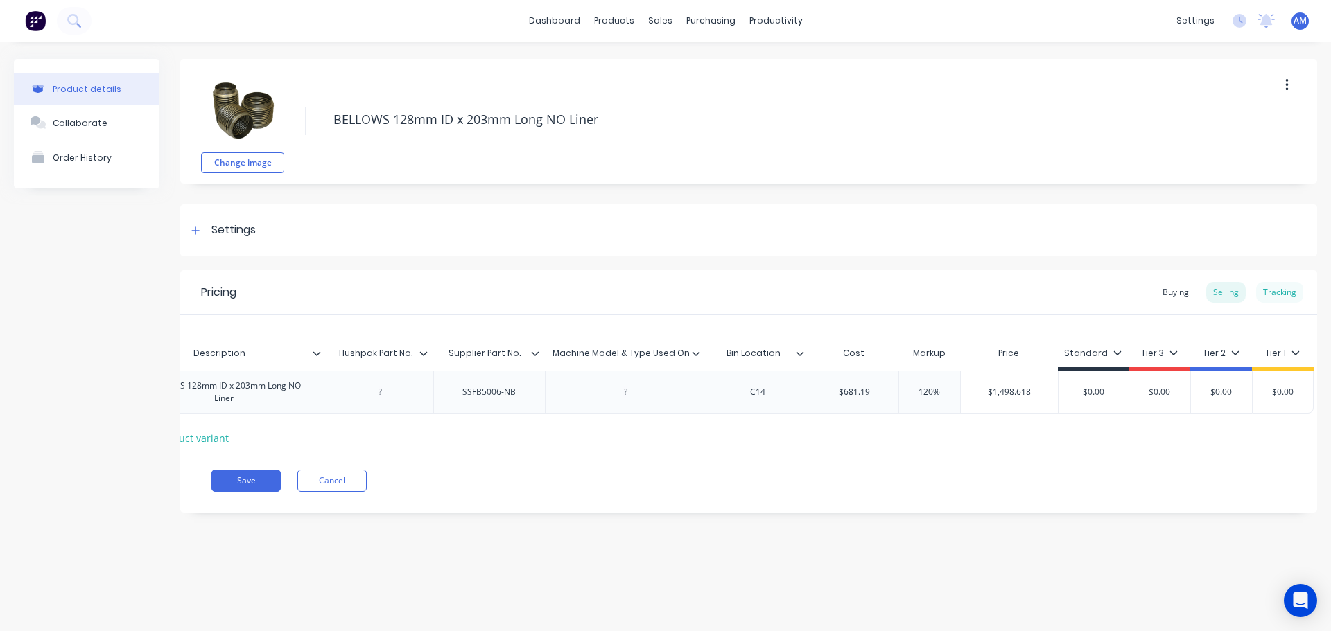
click at [1273, 293] on div "Tracking" at bounding box center [1279, 292] width 47 height 21
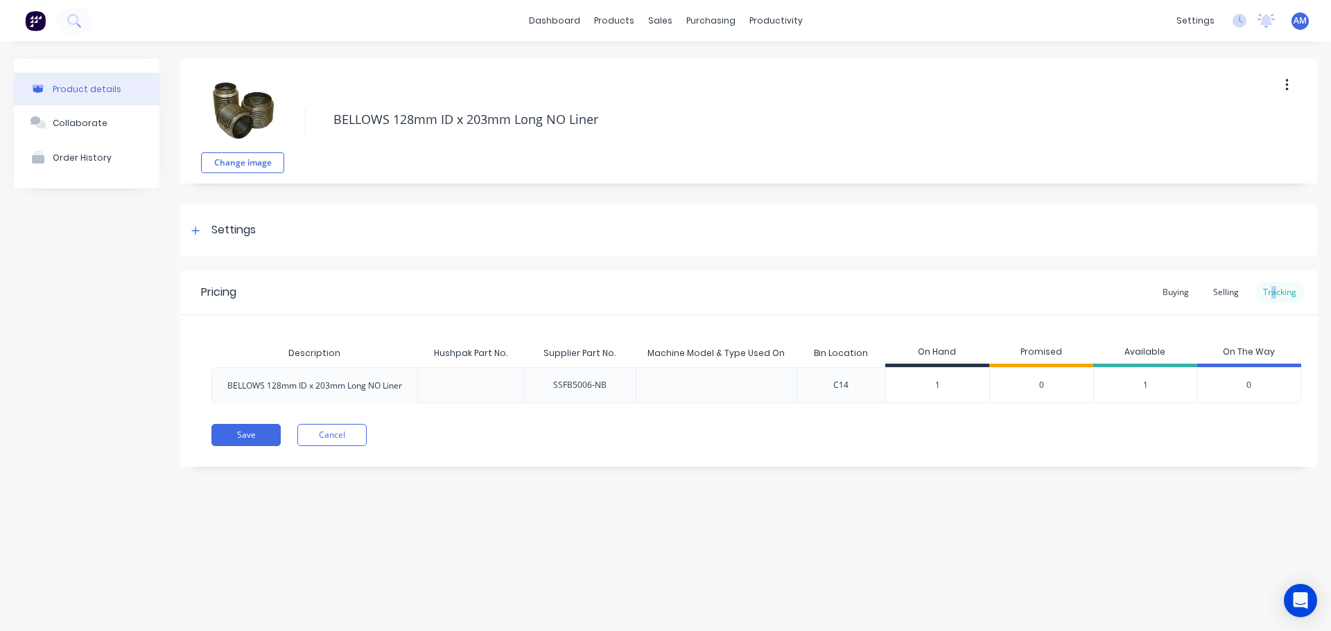
scroll to position [0, 0]
drag, startPoint x: 940, startPoint y: 385, endPoint x: 927, endPoint y: 383, distance: 13.2
click at [927, 383] on input "1" at bounding box center [937, 385] width 103 height 12
type input "0"
type textarea "x"
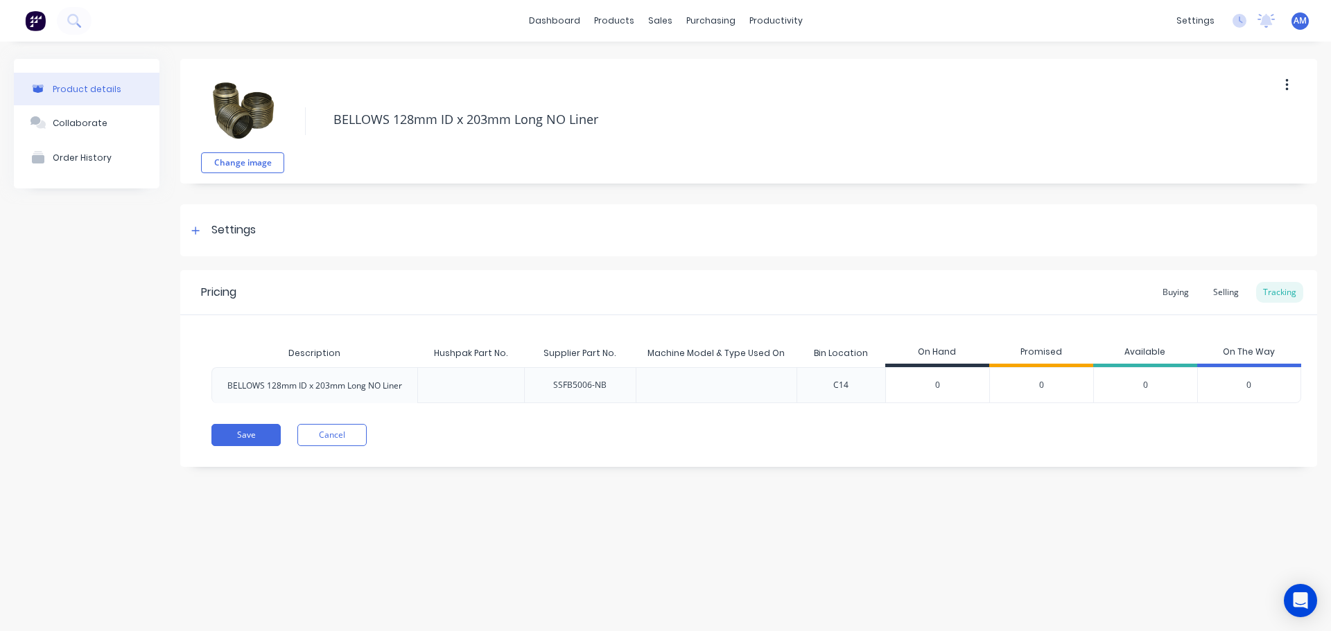
type input "0"
click at [847, 387] on div "C14" at bounding box center [840, 385] width 15 height 12
click at [844, 385] on div "C14" at bounding box center [840, 385] width 15 height 12
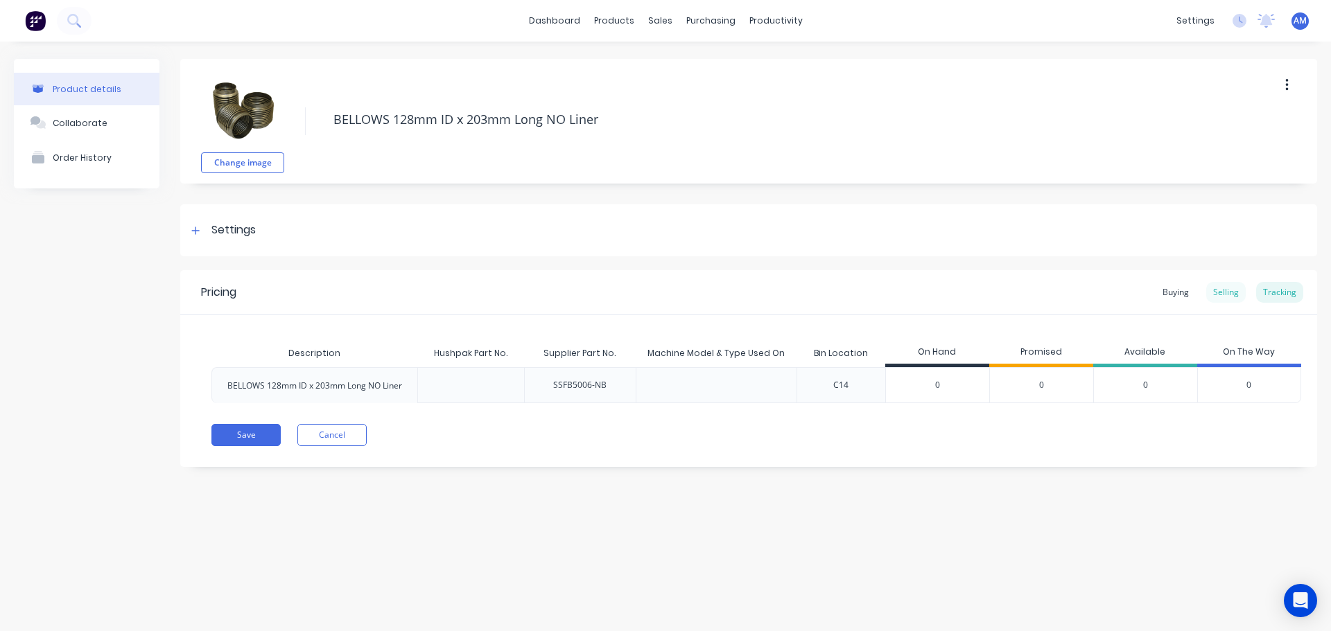
click at [1226, 292] on div "Selling" at bounding box center [1226, 292] width 40 height 21
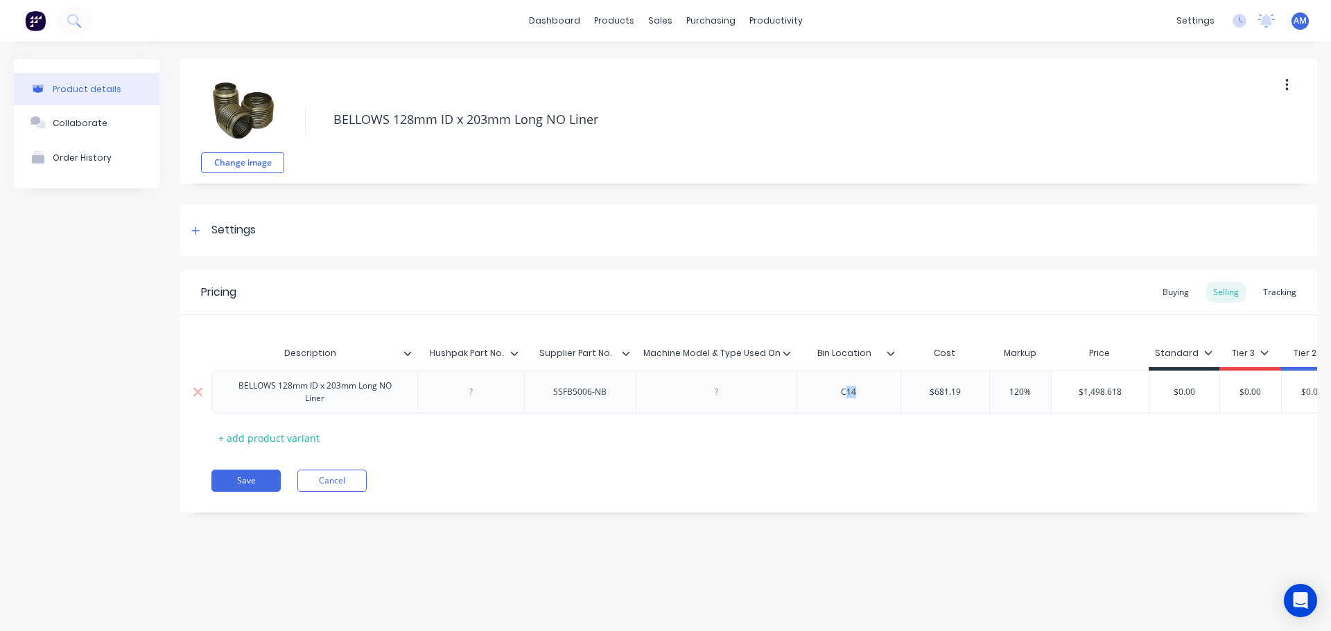
drag, startPoint x: 865, startPoint y: 393, endPoint x: 848, endPoint y: 399, distance: 17.5
click at [848, 399] on div "C14" at bounding box center [848, 392] width 69 height 18
click at [247, 490] on button "Save" at bounding box center [245, 481] width 69 height 22
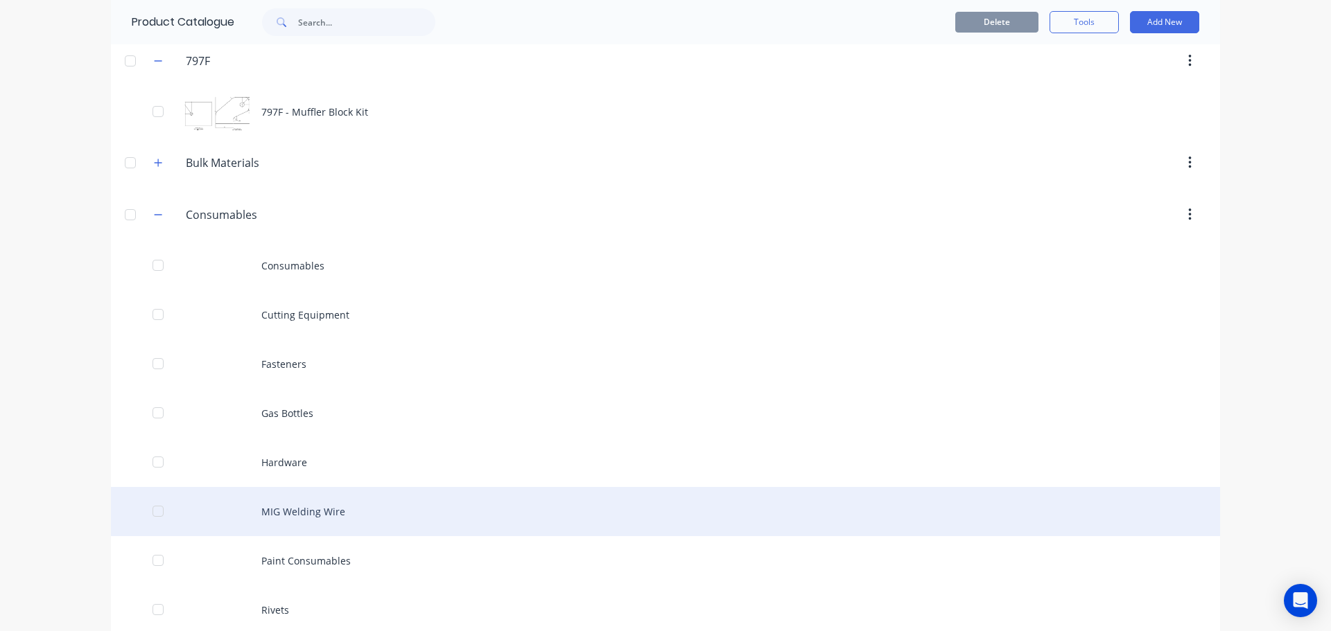
scroll to position [624, 0]
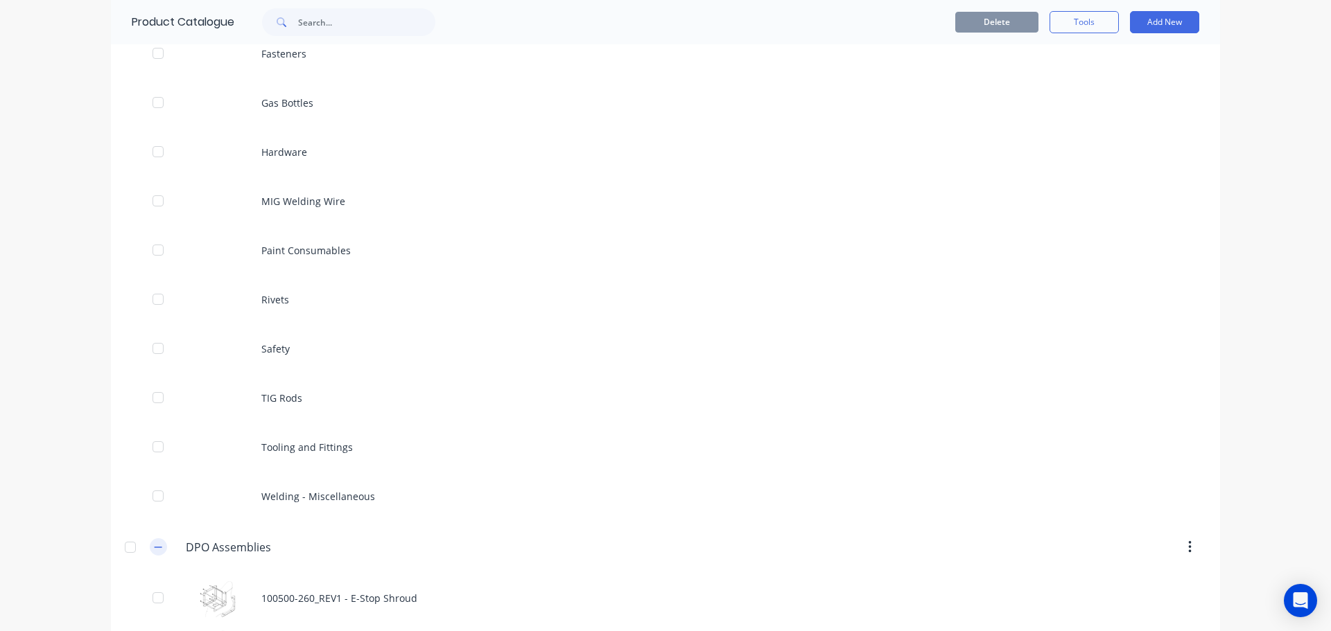
click at [157, 547] on icon "button" at bounding box center [158, 548] width 8 height 10
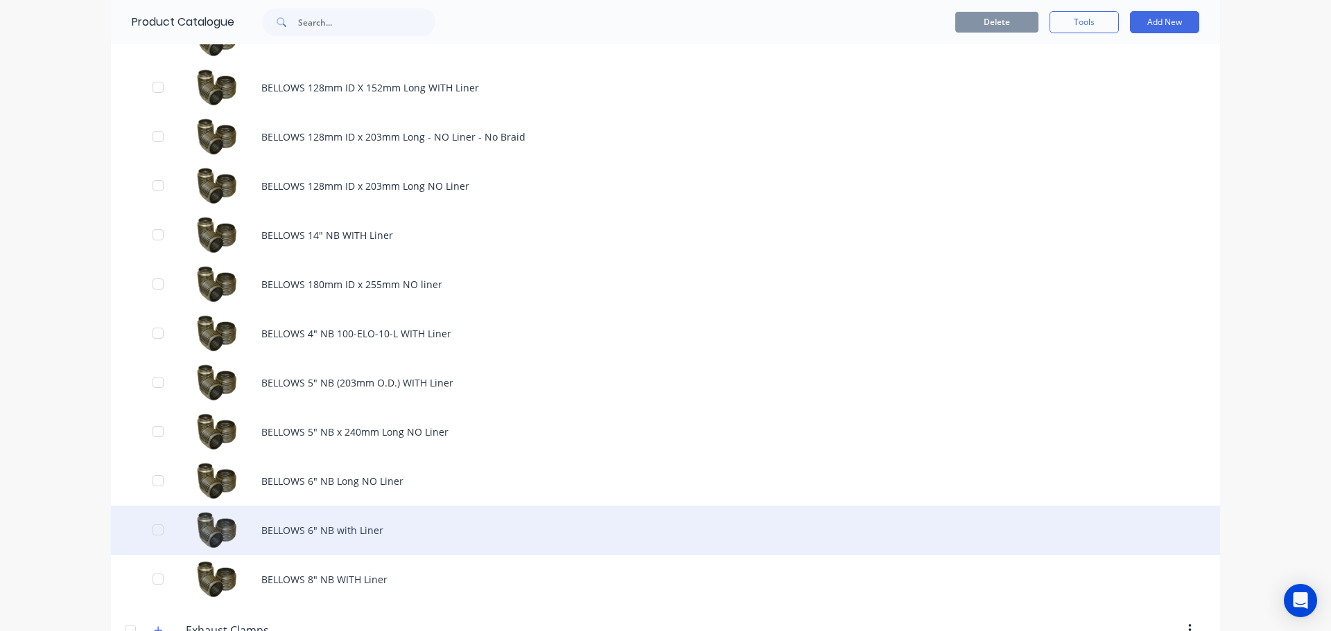
scroll to position [1317, 0]
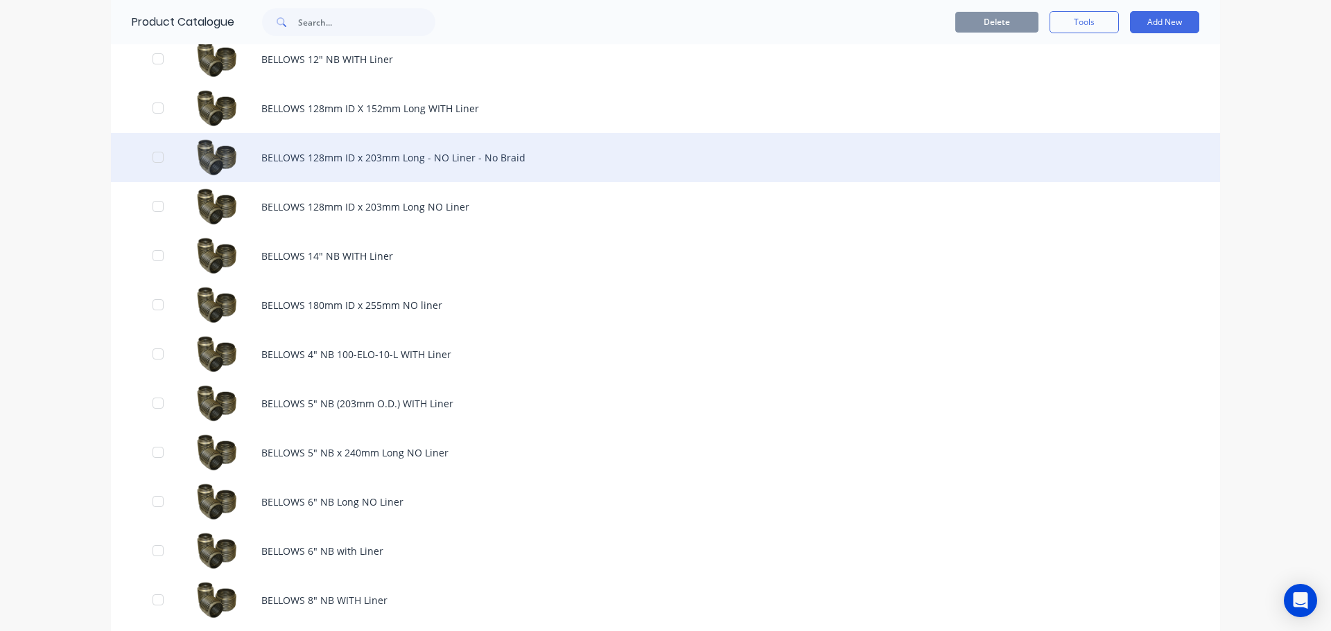
click at [347, 157] on div "BELLOWS 128mm ID x 203mm Long - NO Liner - No Braid" at bounding box center [665, 157] width 1109 height 49
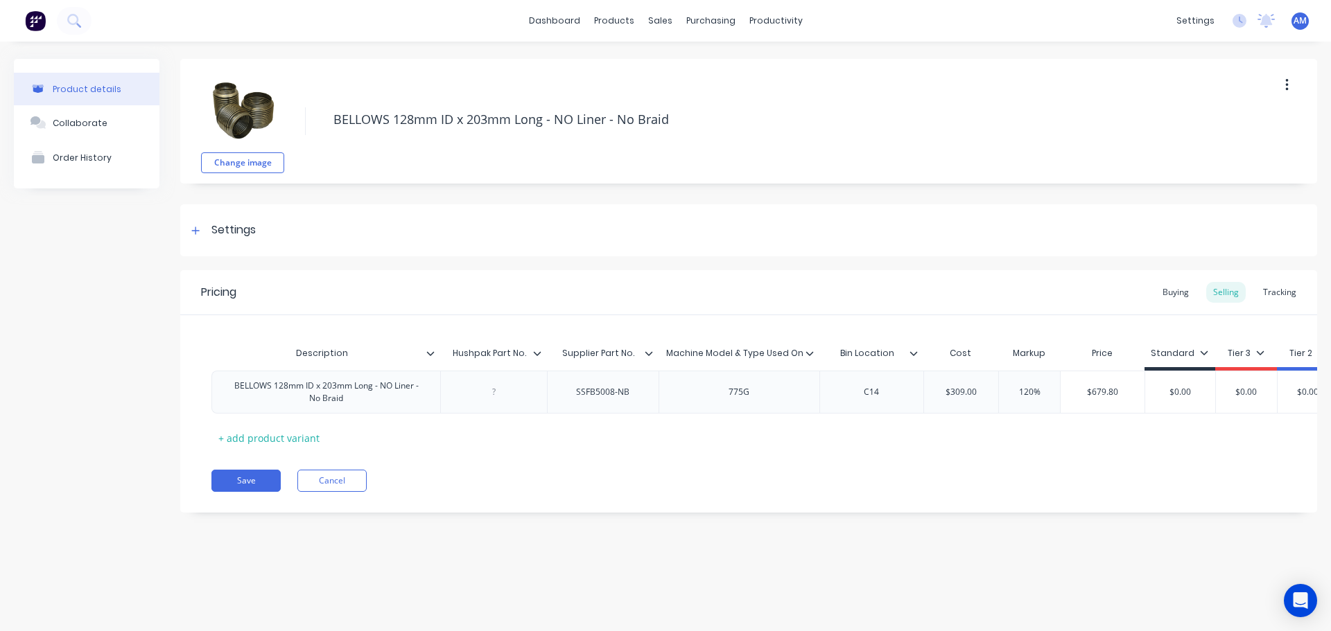
type textarea "x"
click at [1288, 293] on div "Tracking" at bounding box center [1279, 292] width 47 height 21
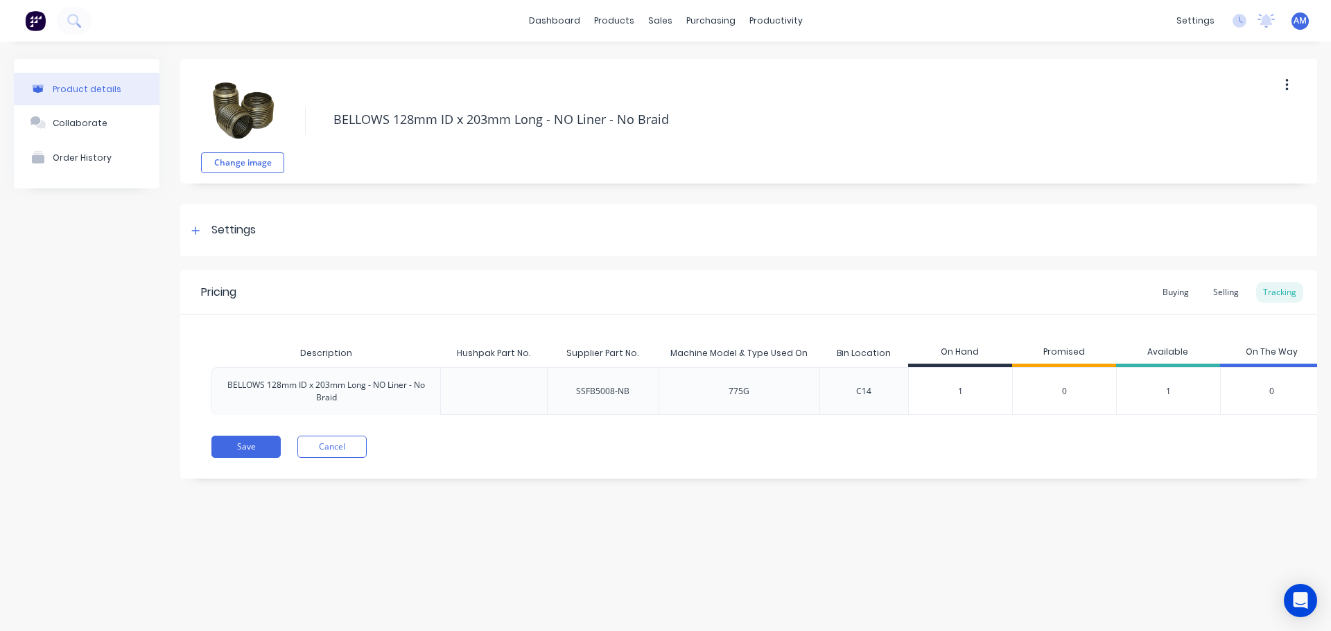
drag, startPoint x: 967, startPoint y: 393, endPoint x: 941, endPoint y: 391, distance: 25.7
click at [941, 391] on input "1" at bounding box center [960, 391] width 103 height 12
type input "0"
type textarea "x"
type input "0"
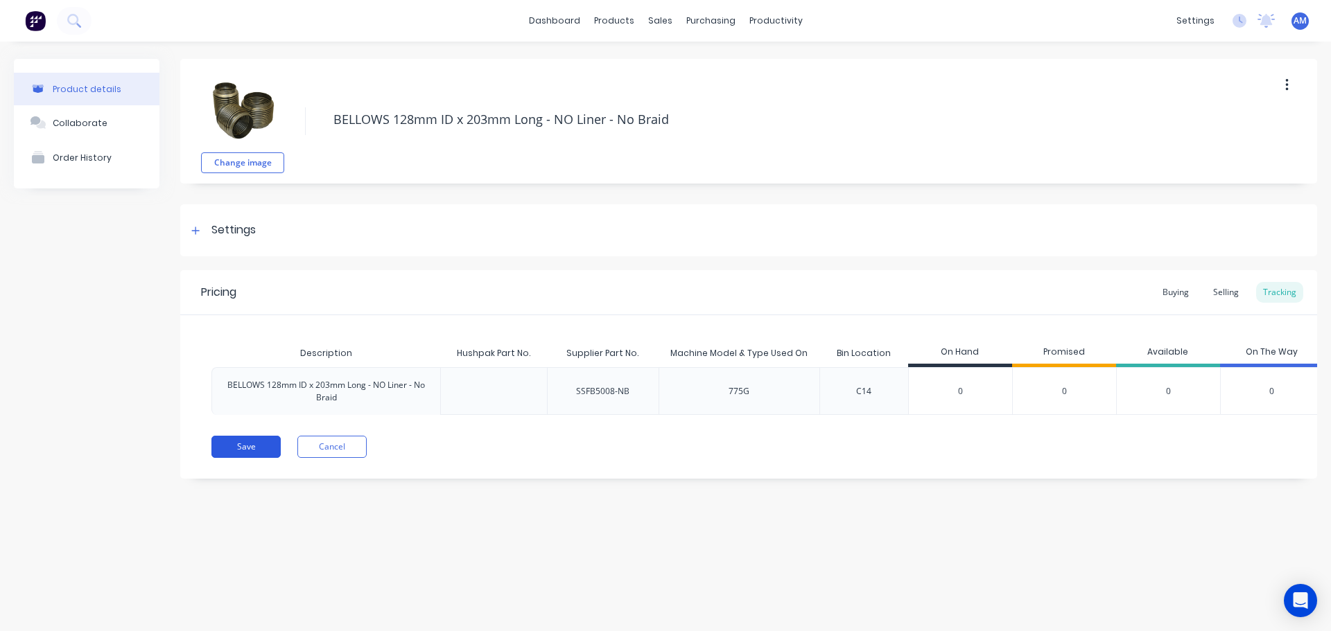
click at [239, 453] on button "Save" at bounding box center [245, 447] width 69 height 22
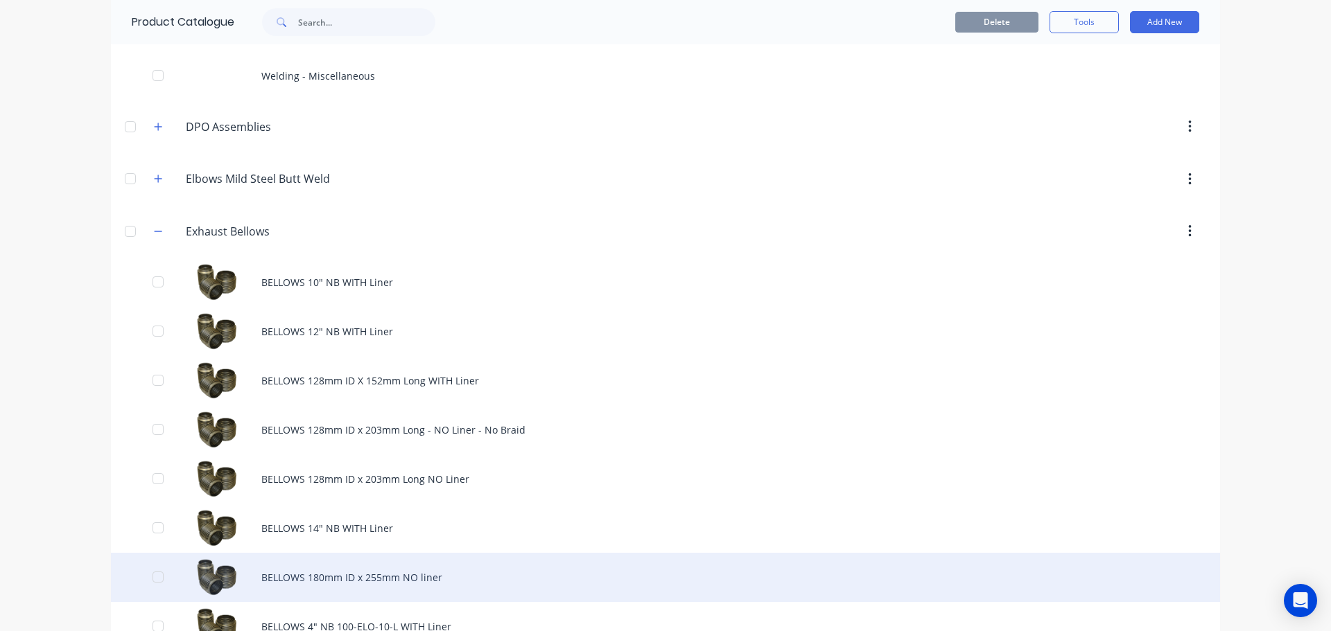
scroll to position [1248, 0]
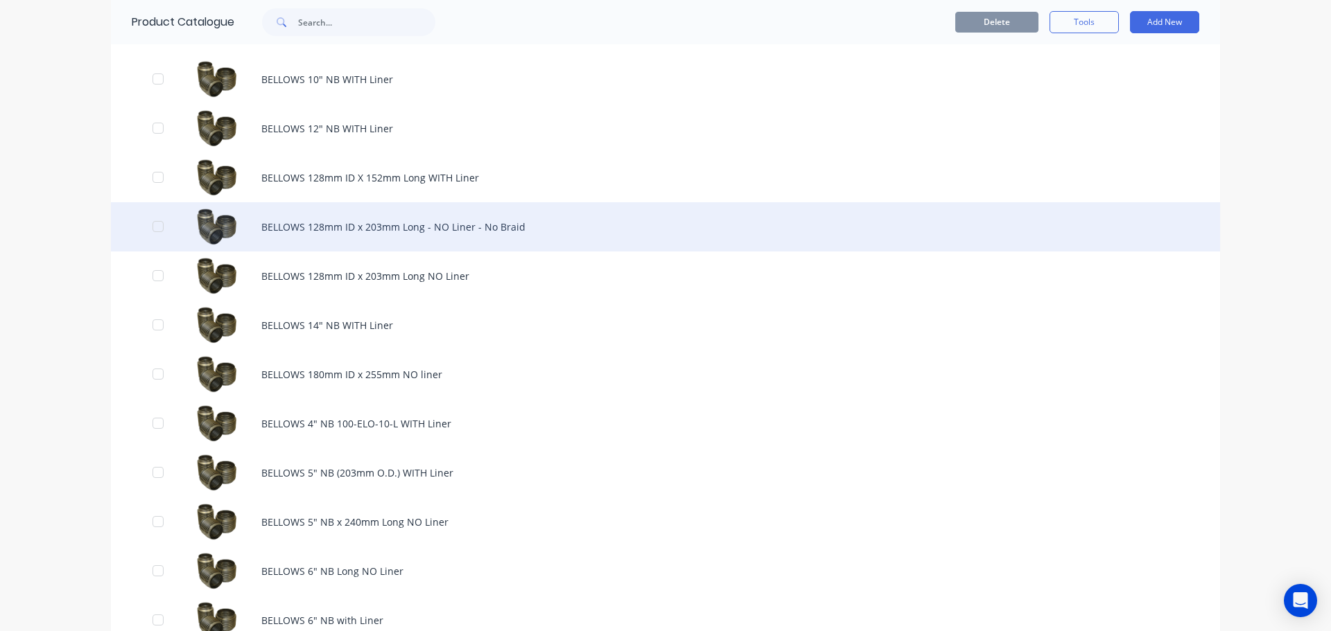
click at [356, 223] on div "BELLOWS 128mm ID x 203mm Long - NO Liner - No Braid" at bounding box center [665, 226] width 1109 height 49
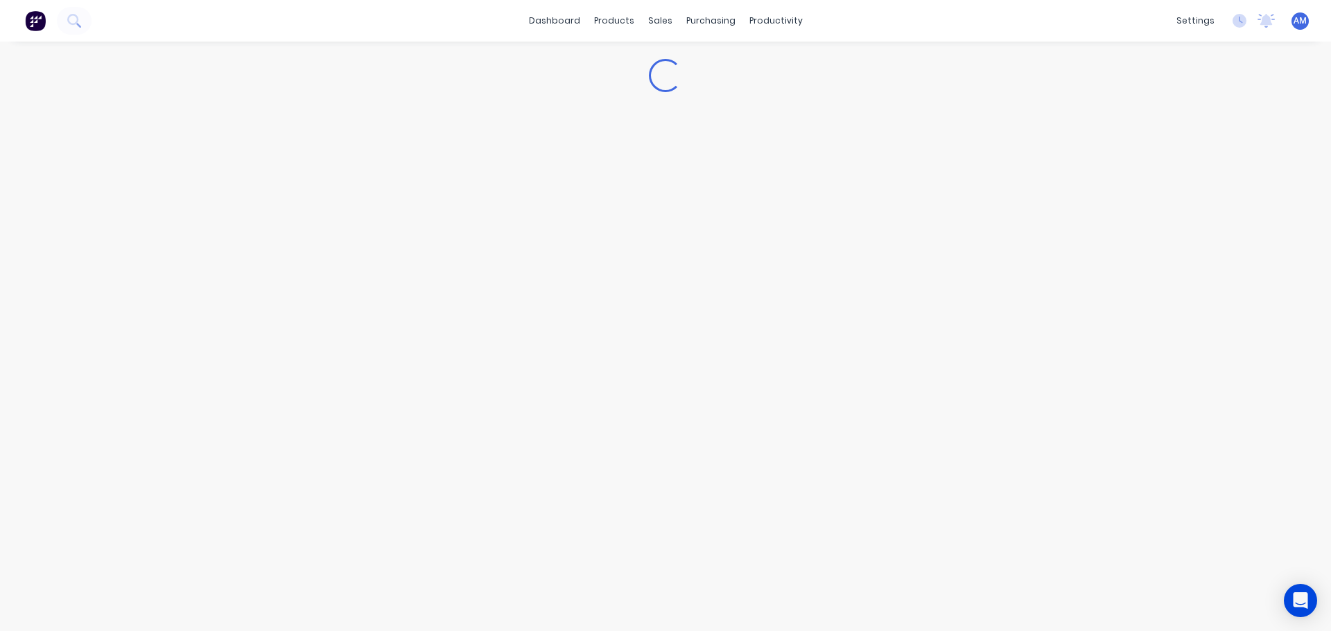
type textarea "x"
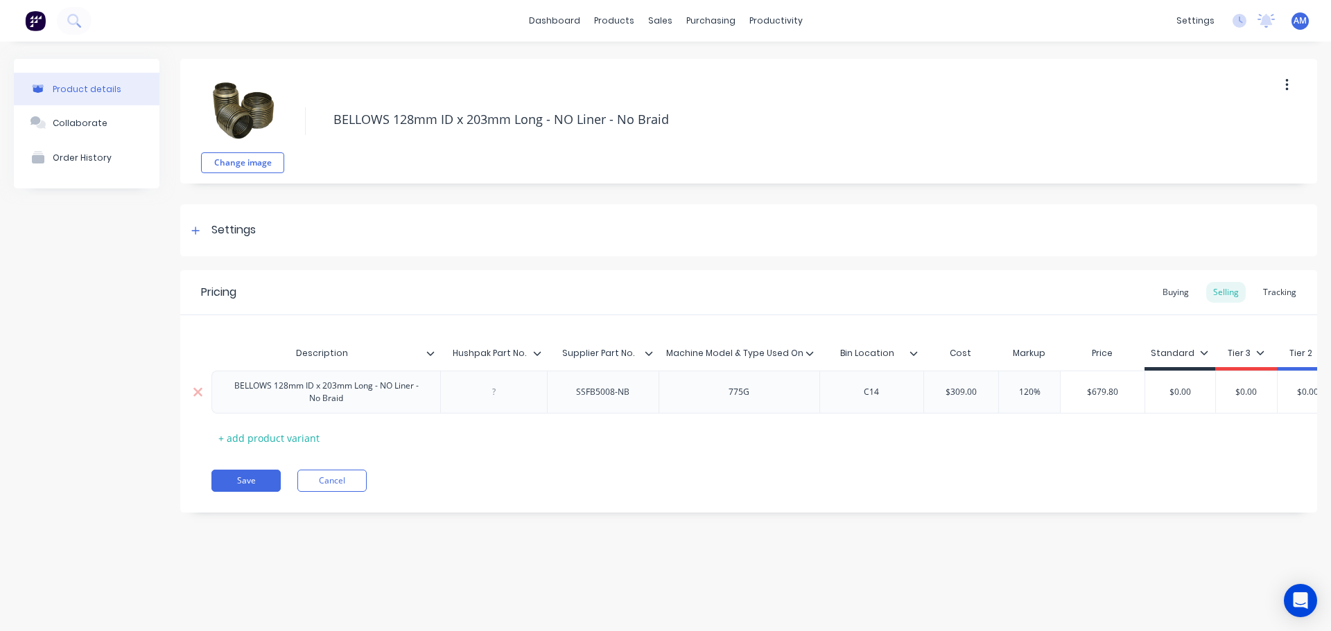
click at [882, 394] on div "C14" at bounding box center [871, 392] width 69 height 18
drag, startPoint x: 884, startPoint y: 396, endPoint x: 870, endPoint y: 396, distance: 13.9
click at [870, 396] on div "C14" at bounding box center [871, 392] width 69 height 18
drag, startPoint x: 1288, startPoint y: 293, endPoint x: 1277, endPoint y: 299, distance: 12.4
click at [1286, 294] on div "Tracking" at bounding box center [1279, 292] width 47 height 21
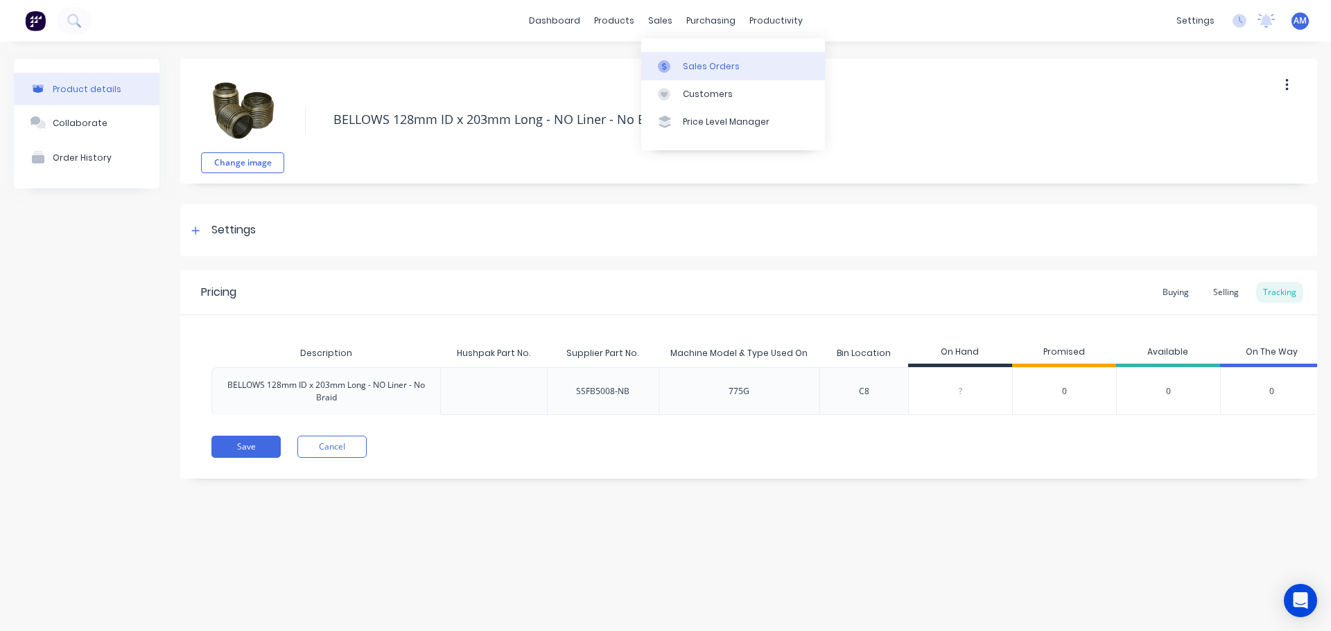
click at [692, 60] on div "Sales Orders" at bounding box center [711, 66] width 57 height 12
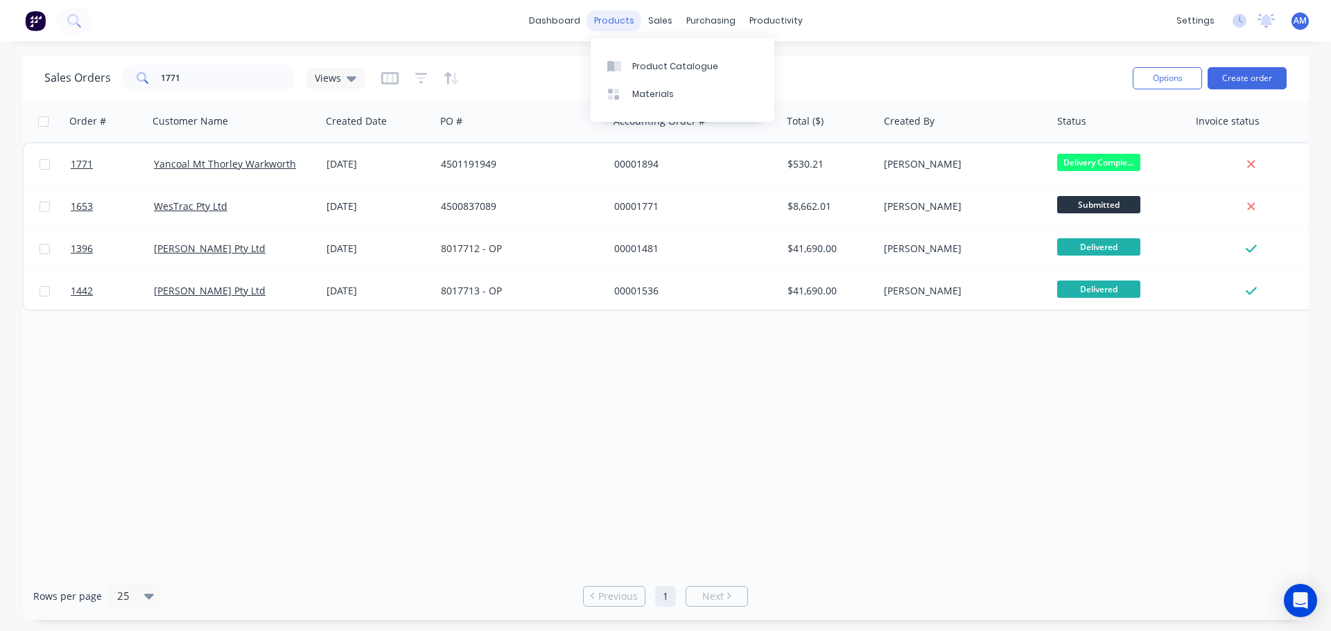
click at [616, 18] on div "products" at bounding box center [614, 20] width 54 height 21
click at [647, 65] on div "Product Catalogue" at bounding box center [675, 66] width 86 height 12
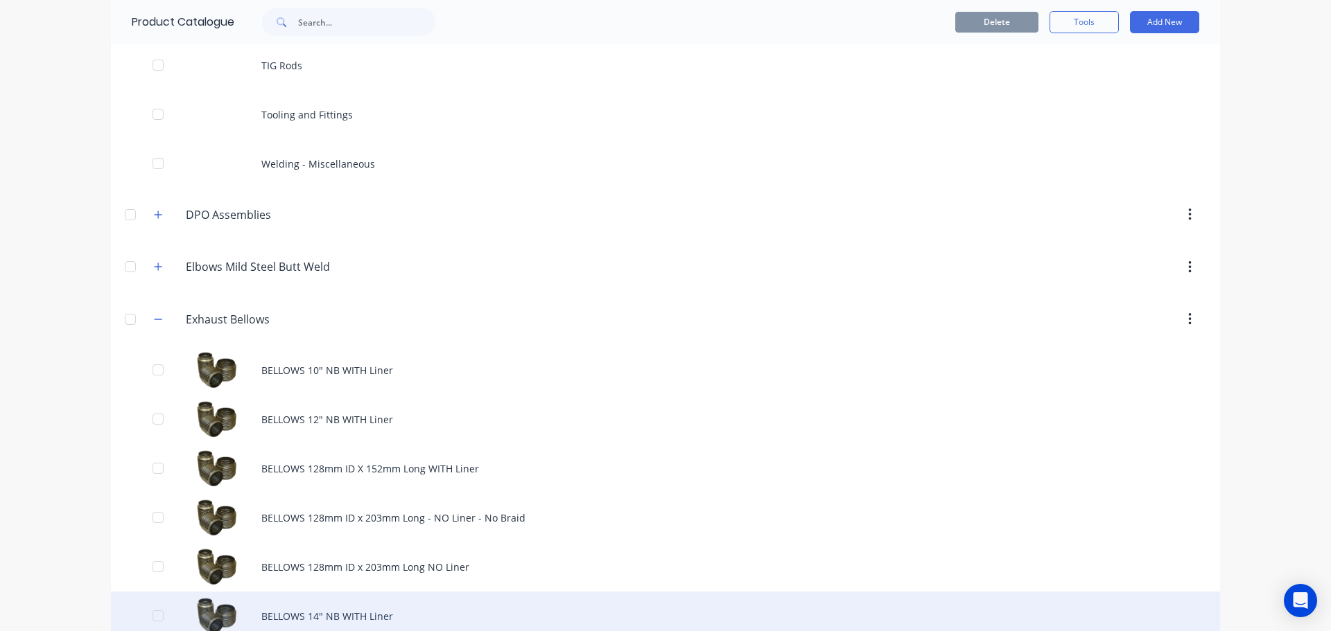
scroll to position [1317, 0]
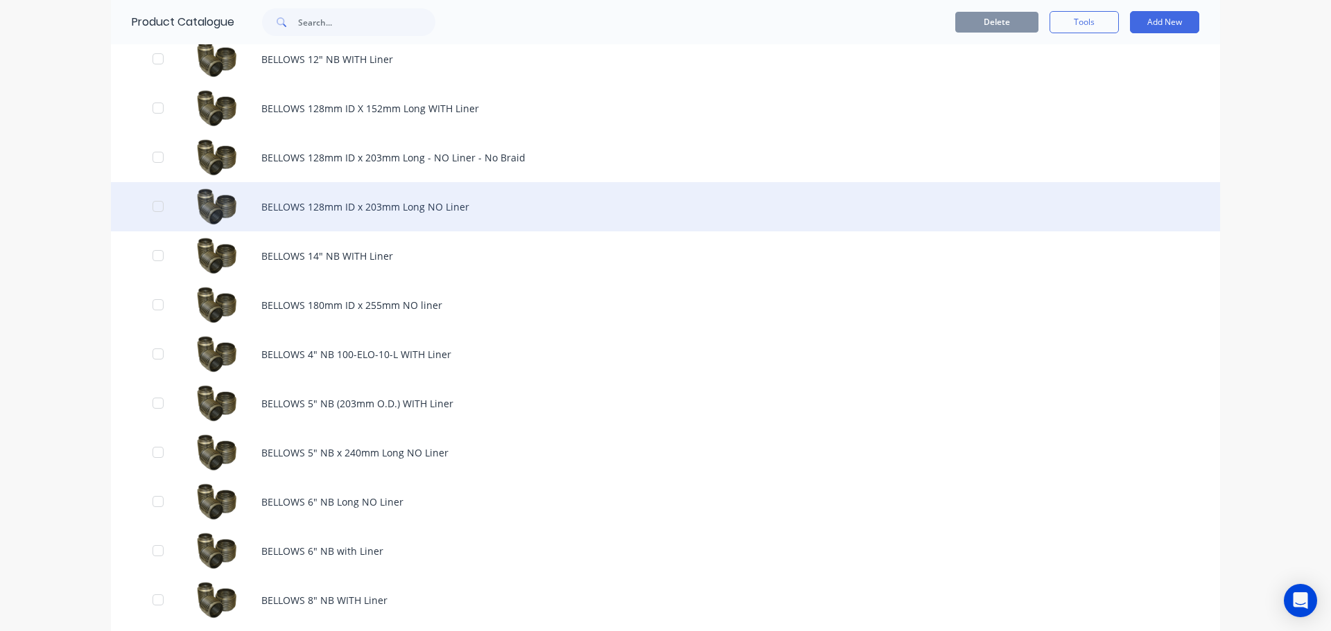
click at [396, 209] on div "BELLOWS 128mm ID x 203mm Long NO Liner" at bounding box center [665, 206] width 1109 height 49
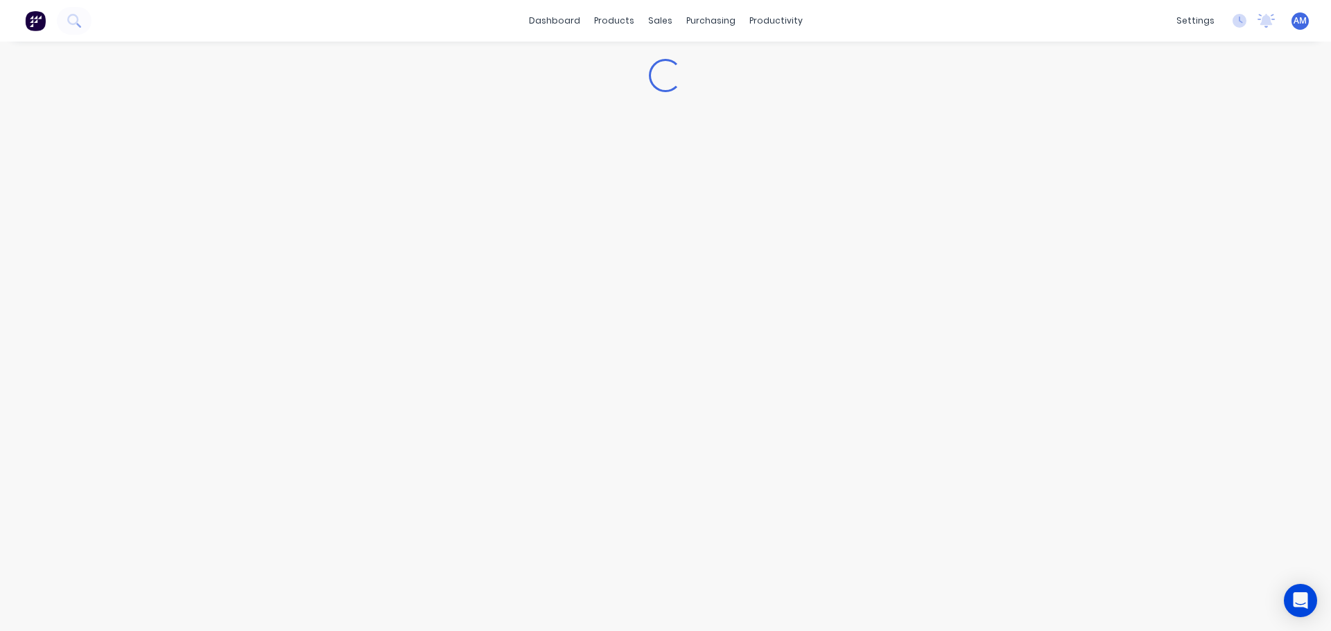
type textarea "x"
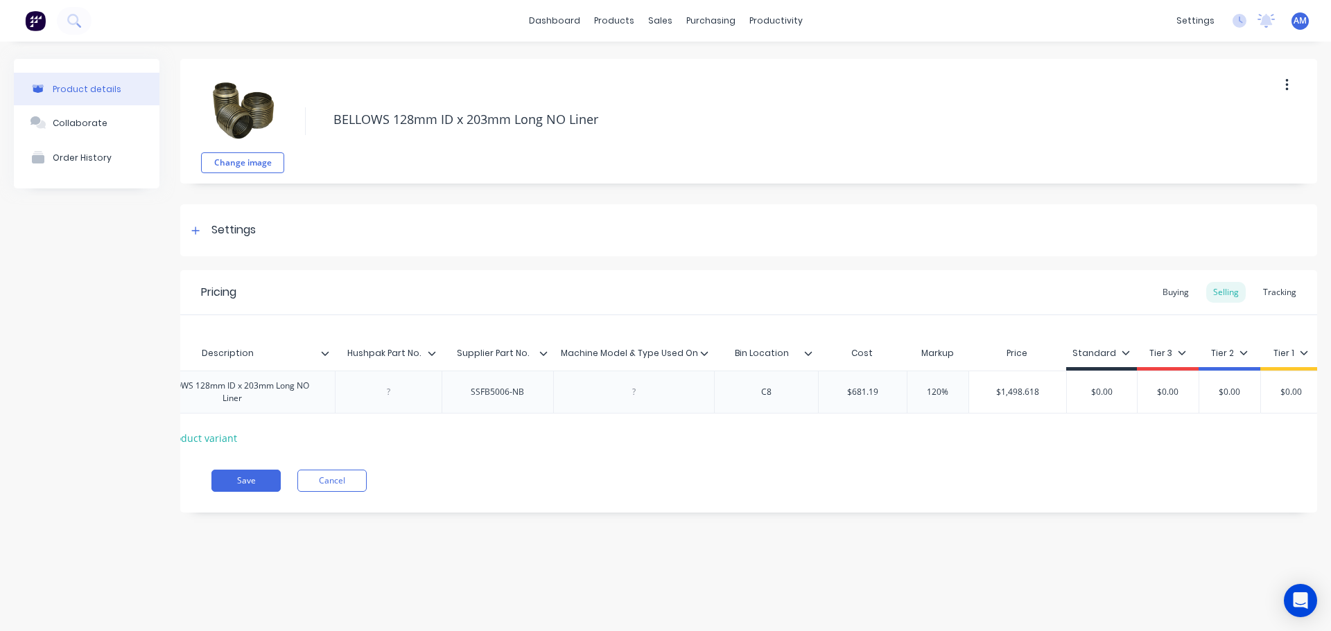
scroll to position [0, 91]
click at [1282, 289] on div "Tracking" at bounding box center [1279, 292] width 47 height 21
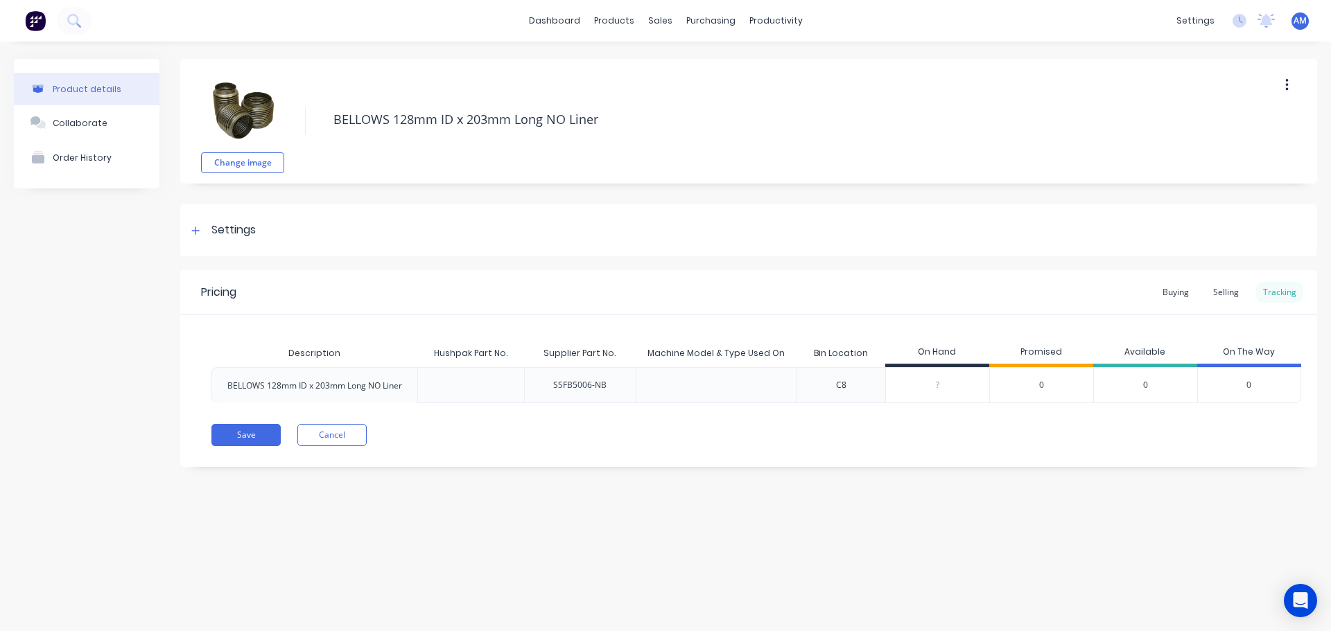
scroll to position [0, 0]
click at [1173, 297] on div "Buying" at bounding box center [1175, 292] width 40 height 21
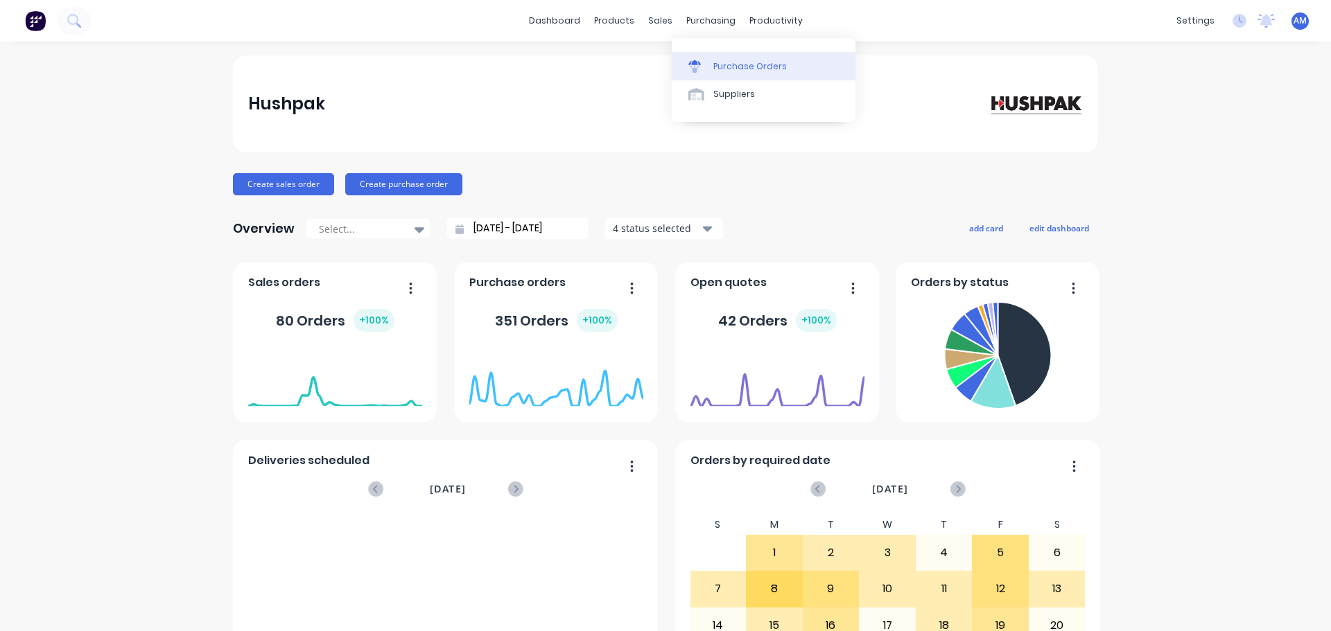
click at [734, 62] on div "Purchase Orders" at bounding box center [749, 66] width 73 height 12
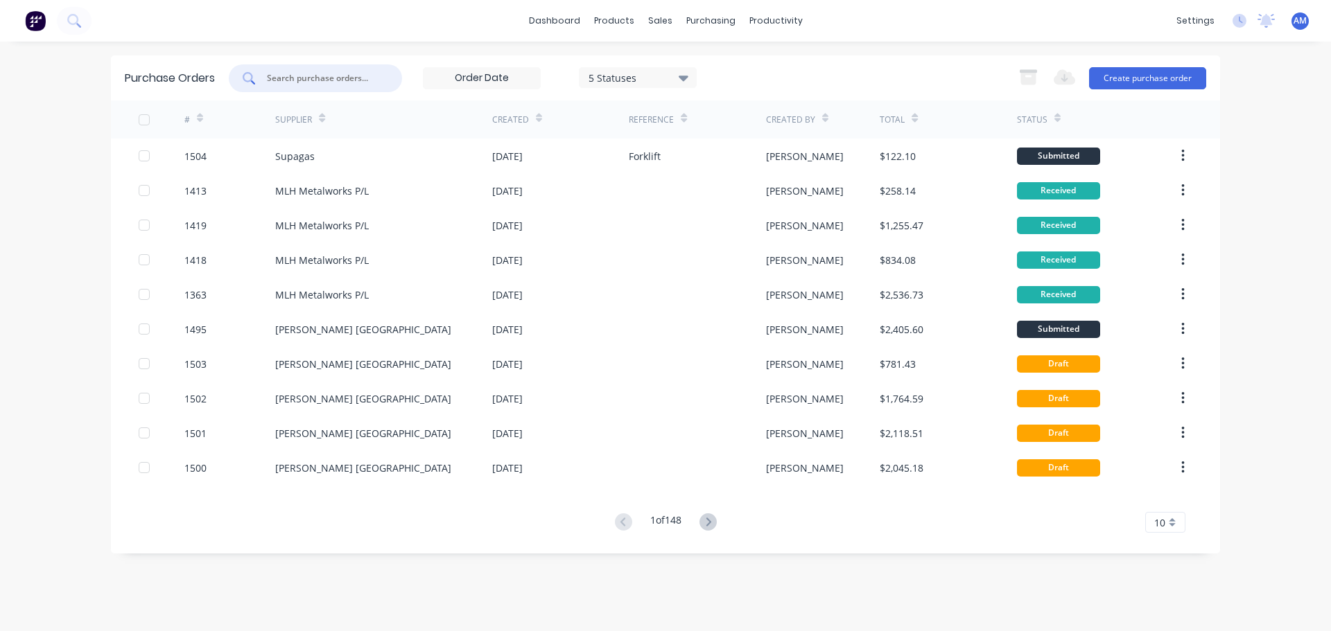
click at [329, 72] on input "text" at bounding box center [322, 78] width 115 height 14
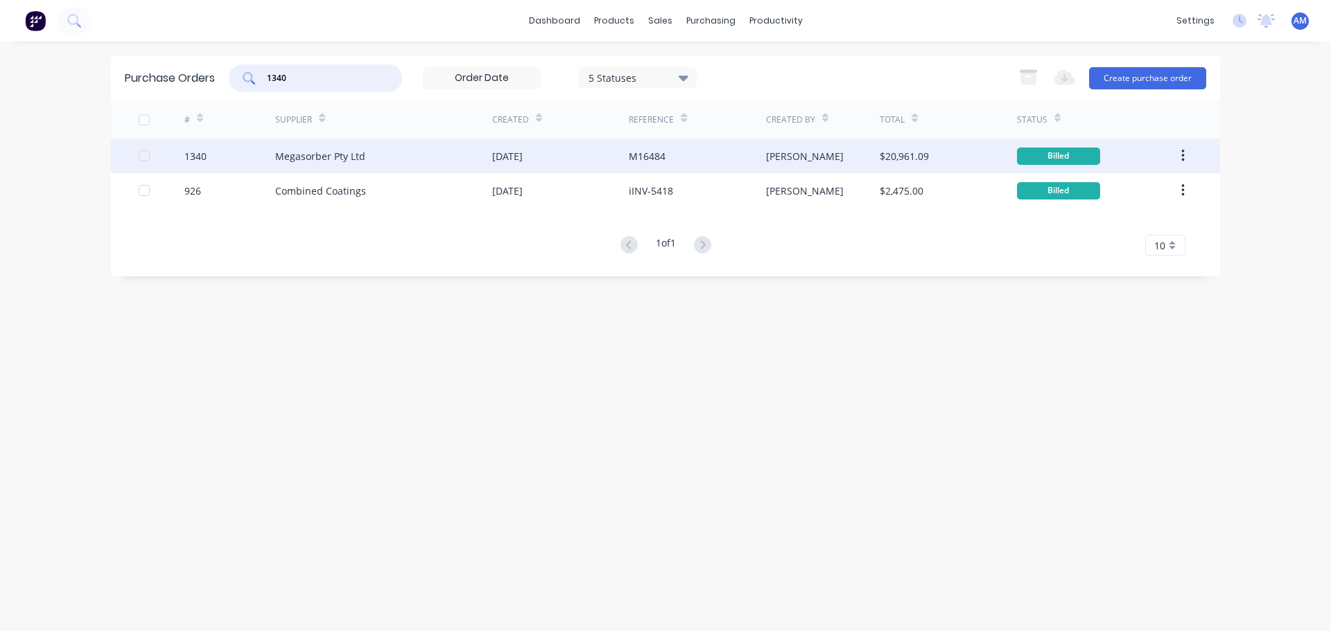
type input "1340"
click at [657, 151] on div "M16484" at bounding box center [647, 156] width 37 height 15
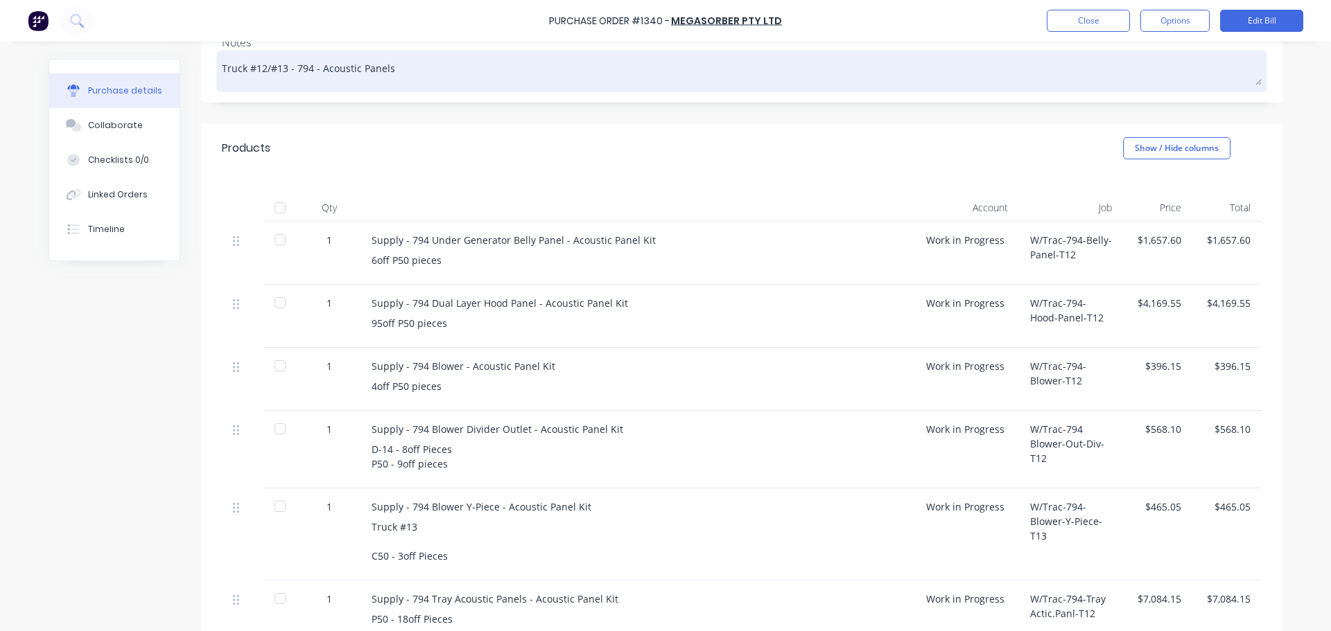
scroll to position [208, 0]
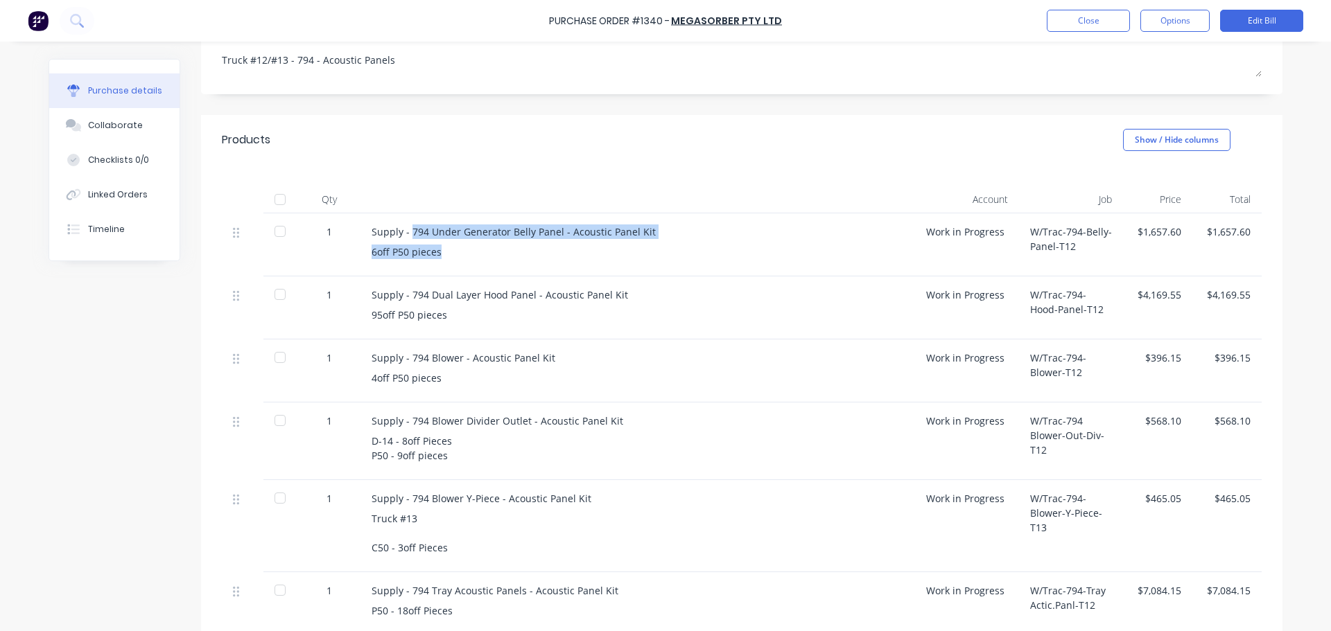
drag, startPoint x: 421, startPoint y: 229, endPoint x: 656, endPoint y: 250, distance: 236.5
click at [656, 250] on div "Supply - 794 Under Generator Belly Panel - Acoustic Panel Kit 6off P50 pieces" at bounding box center [637, 244] width 554 height 63
copy div "794 Under Generator Belly Panel - Acoustic Panel Kit 6off P50 pieces"
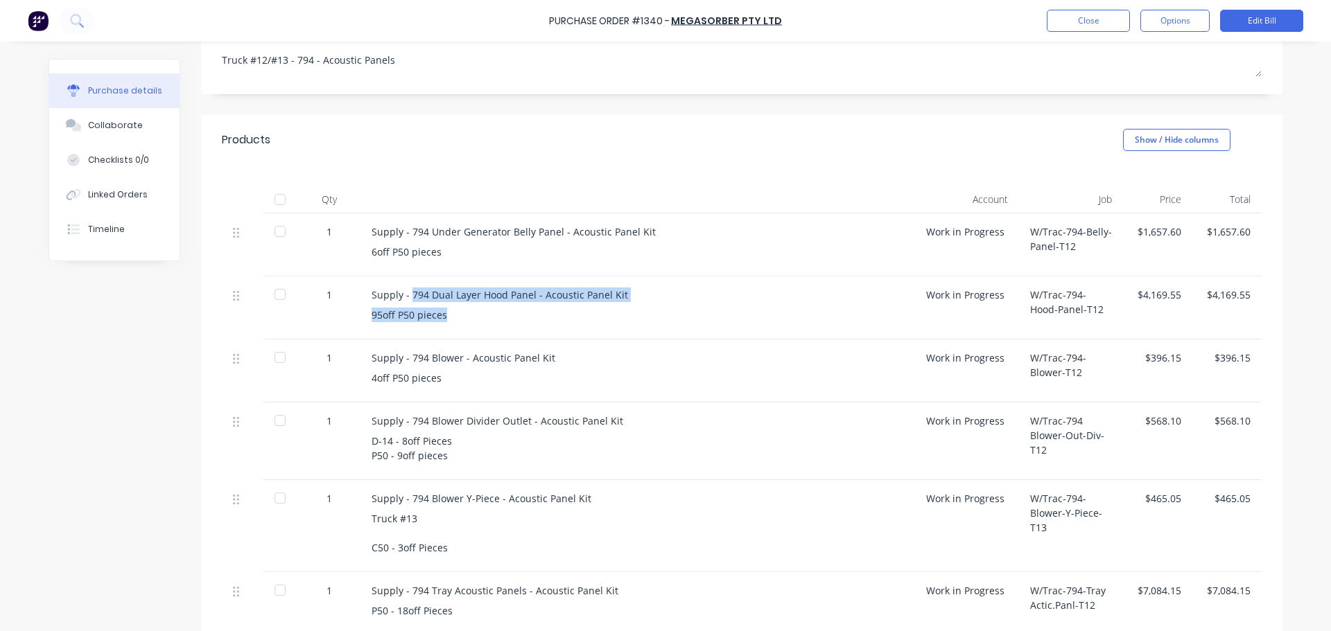
drag, startPoint x: 408, startPoint y: 291, endPoint x: 546, endPoint y: 313, distance: 140.3
click at [546, 313] on div "Supply - 794 Dual Layer Hood Panel - Acoustic Panel Kit 95off P50 pieces" at bounding box center [637, 308] width 554 height 63
copy div "794 Dual Layer Hood Panel - Acoustic Panel Kit 95off P50 pieces"
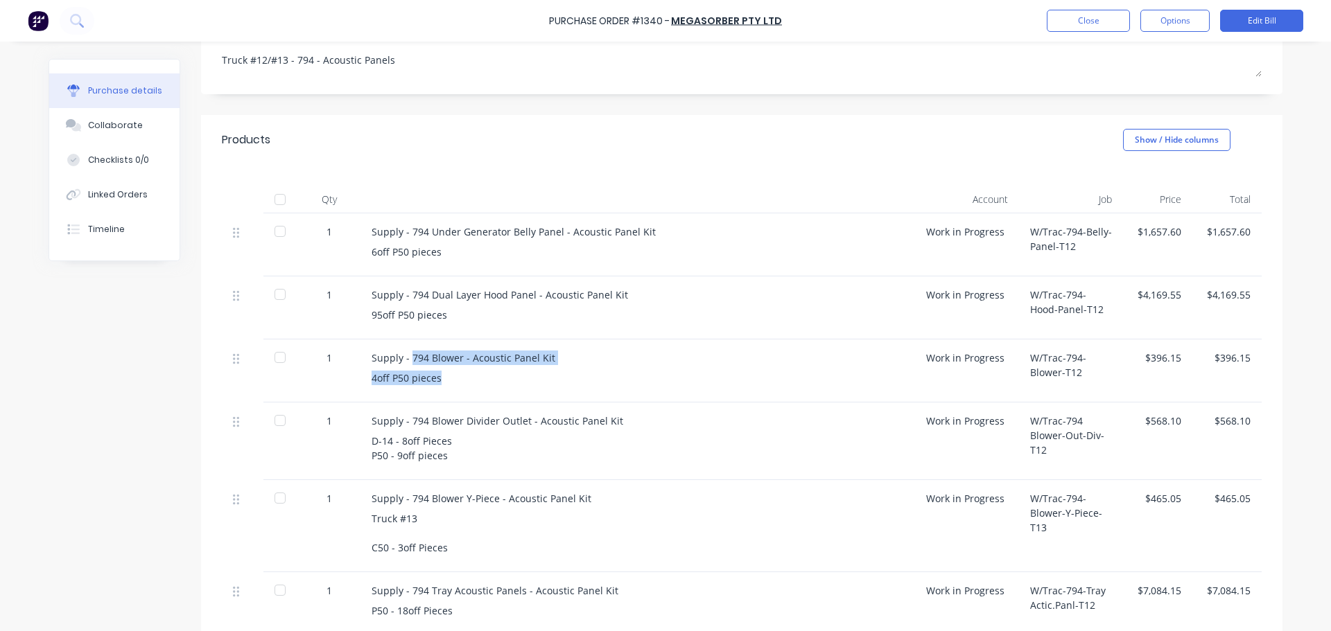
drag, startPoint x: 405, startPoint y: 355, endPoint x: 506, endPoint y: 396, distance: 108.8
click at [506, 396] on div "Supply - 794 Blower - Acoustic Panel Kit 4off P50 pieces" at bounding box center [637, 371] width 554 height 63
copy div "794 Blower - Acoustic Panel Kit 4off P50 pieces"
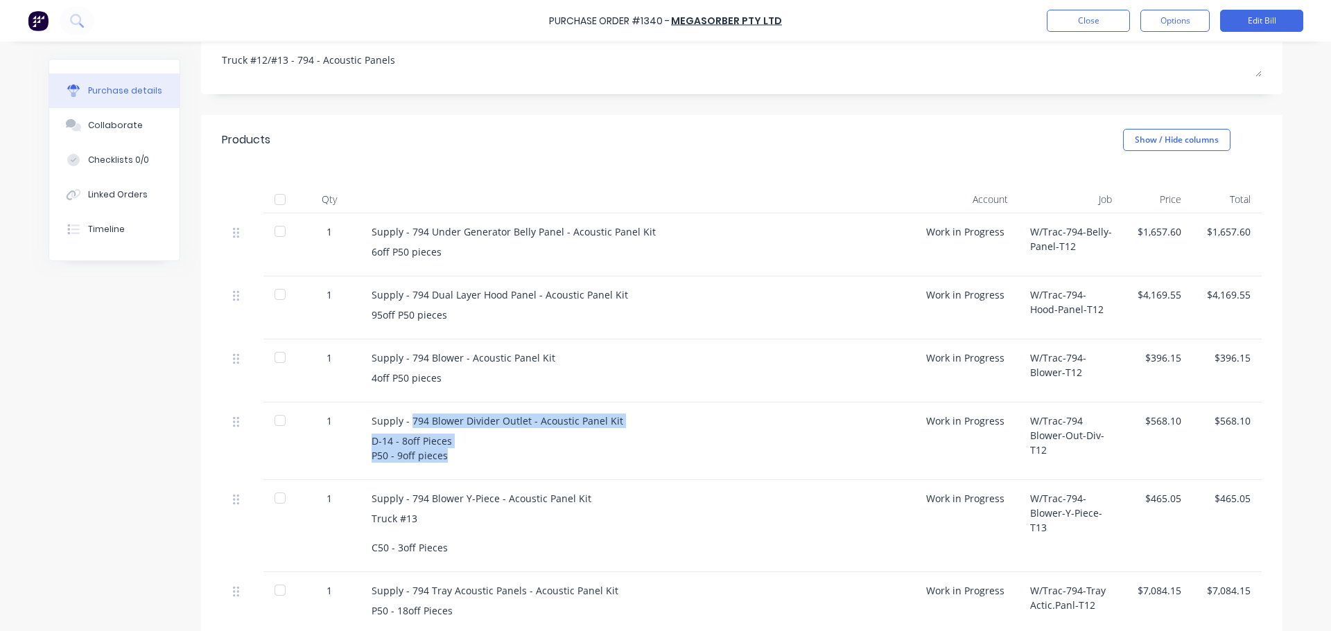
drag, startPoint x: 405, startPoint y: 417, endPoint x: 523, endPoint y: 466, distance: 128.3
click at [523, 466] on div "Supply - 794 Blower Divider Outlet - Acoustic Panel Kit D-14 - 8off Pieces P50 …" at bounding box center [637, 442] width 554 height 78
copy div "794 Blower Divider Outlet - Acoustic Panel Kit D-14 - 8off Pieces P50 - 9off pi…"
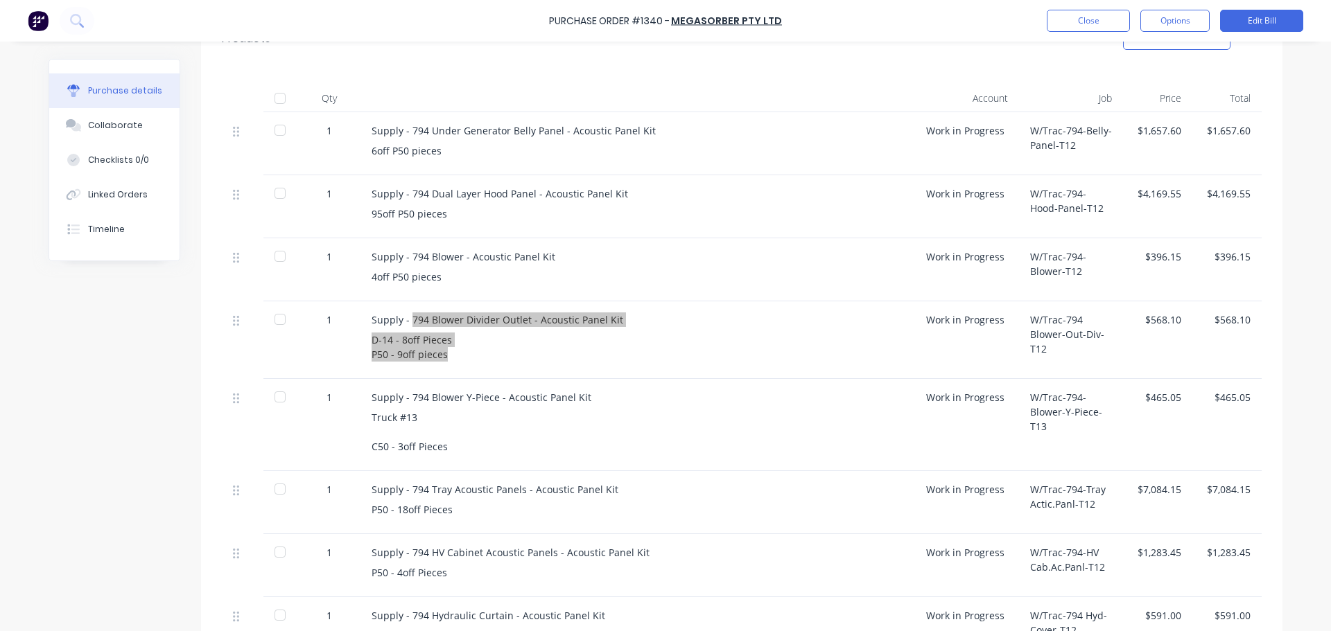
scroll to position [347, 0]
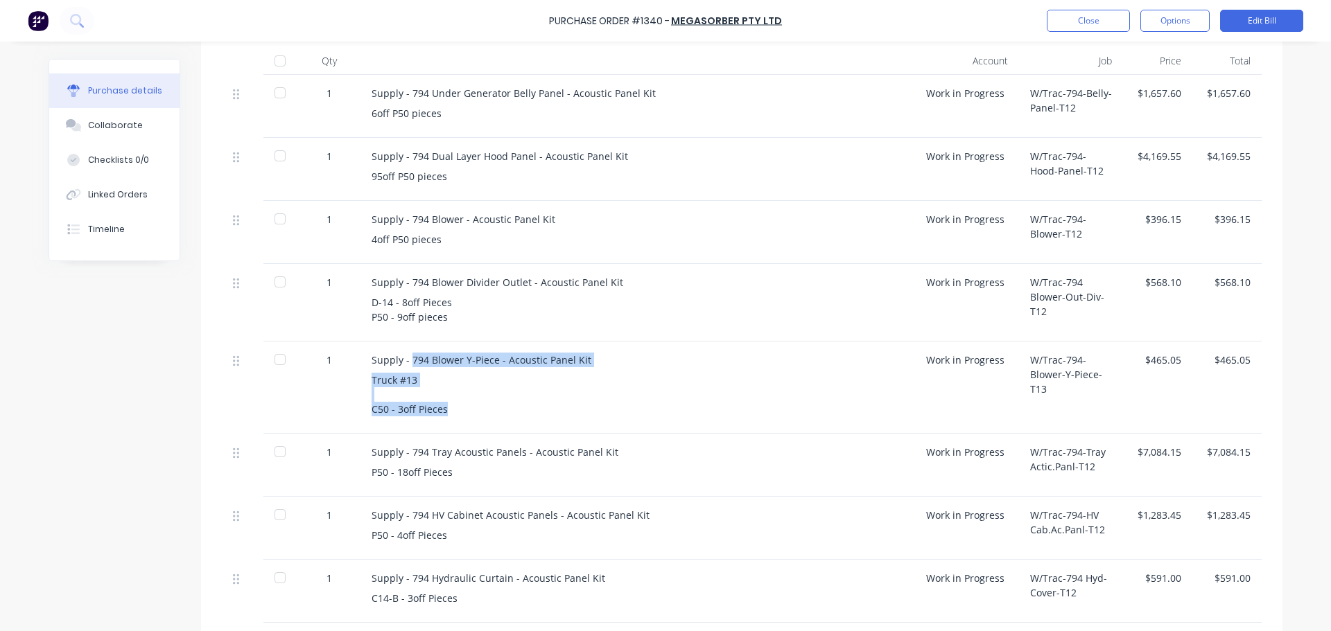
drag, startPoint x: 405, startPoint y: 359, endPoint x: 584, endPoint y: 410, distance: 186.0
click at [584, 410] on div "Supply - 794 Blower Y-Piece - Acoustic Panel Kit Truck #13 C50 - 3off Pieces" at bounding box center [637, 388] width 554 height 92
copy div "794 Blower Y-Piece - Acoustic Panel Kit Truck #13 C50 - 3off Pieces"
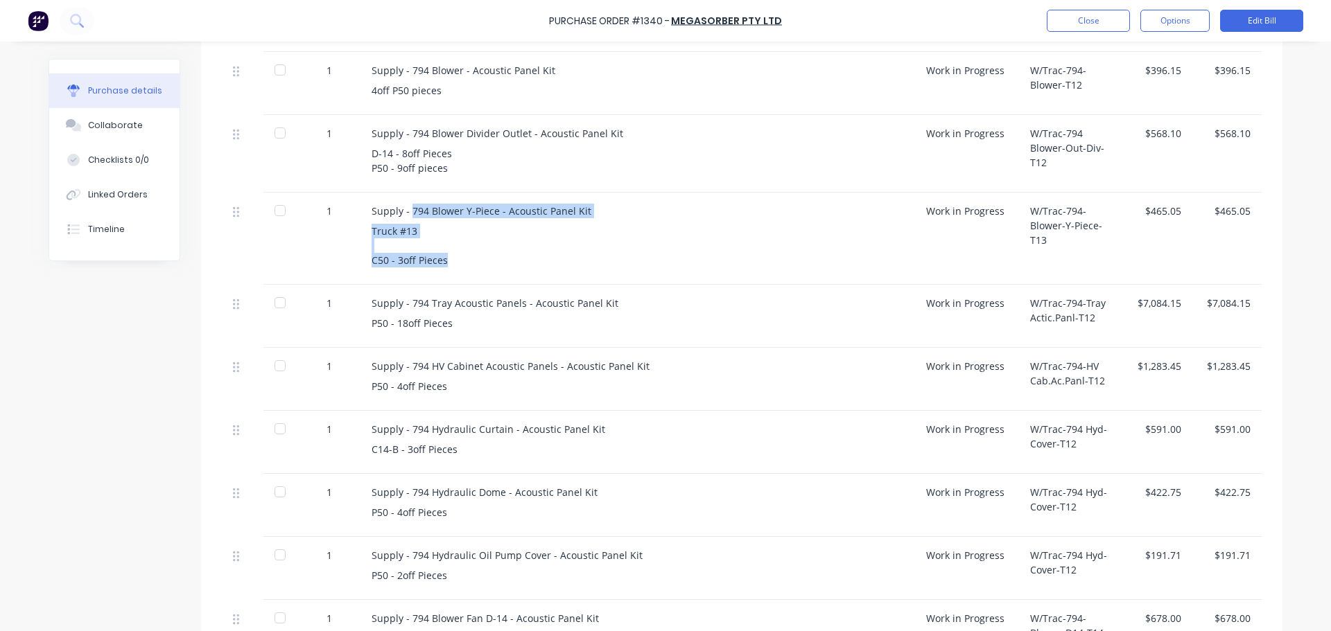
scroll to position [554, 0]
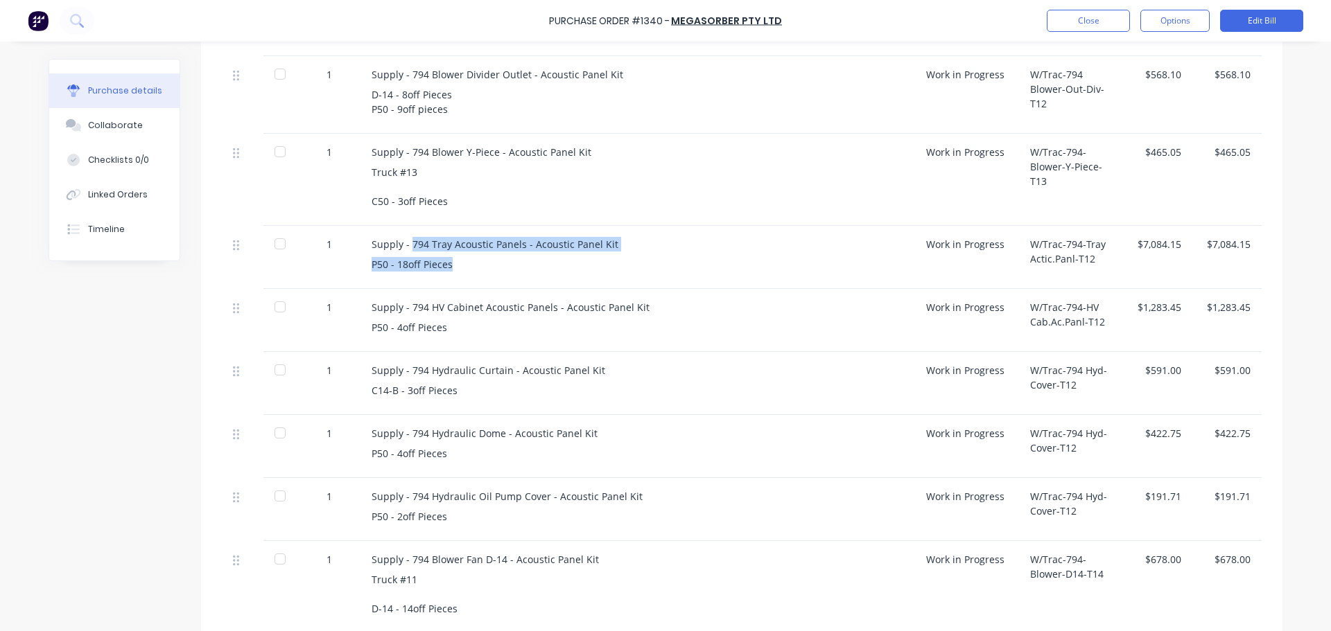
drag, startPoint x: 405, startPoint y: 240, endPoint x: 602, endPoint y: 254, distance: 198.1
click at [602, 254] on div "Supply - 794 Tray Acoustic Panels - Acoustic Panel Kit P50 - 18off Pieces" at bounding box center [637, 257] width 554 height 63
copy div "794 Tray Acoustic Panels - Acoustic Panel Kit P50 - 18off Pieces"
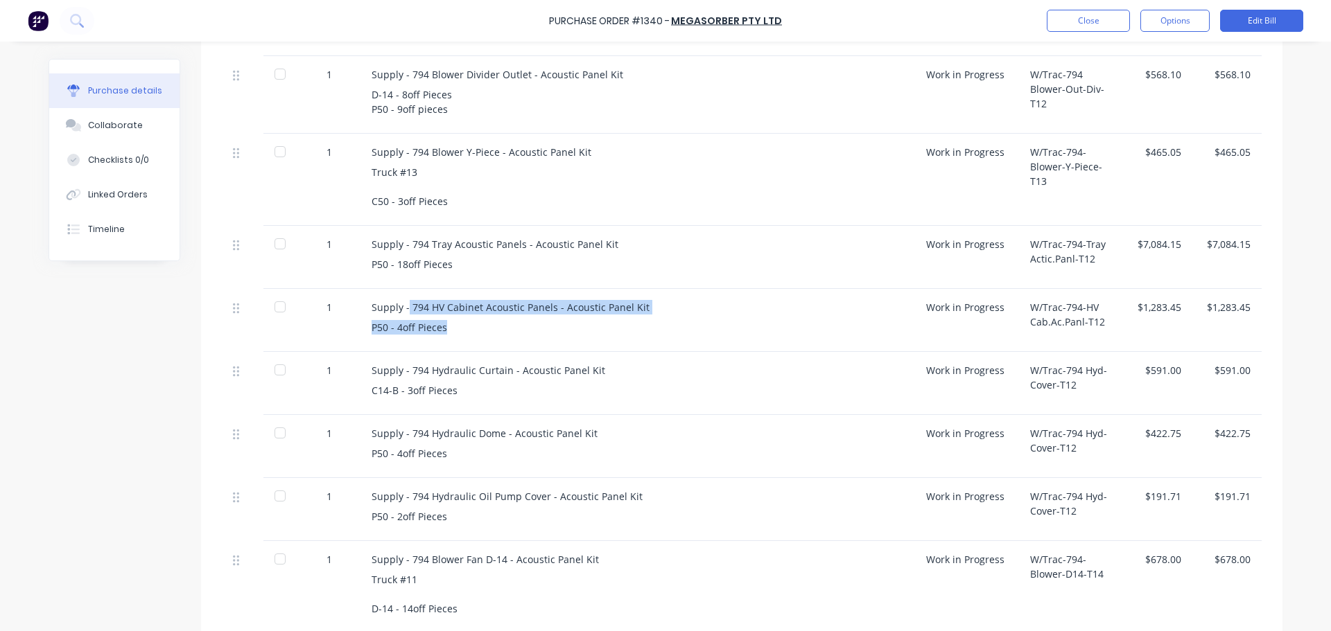
drag, startPoint x: 402, startPoint y: 302, endPoint x: 619, endPoint y: 334, distance: 219.3
click at [619, 334] on div "Supply - 794 HV Cabinet Acoustic Panels - Acoustic Panel Kit P50 - 4off Pieces" at bounding box center [637, 320] width 554 height 63
copy div "794 HV Cabinet Acoustic Panels - Acoustic Panel Kit P50 - 4off Pieces"
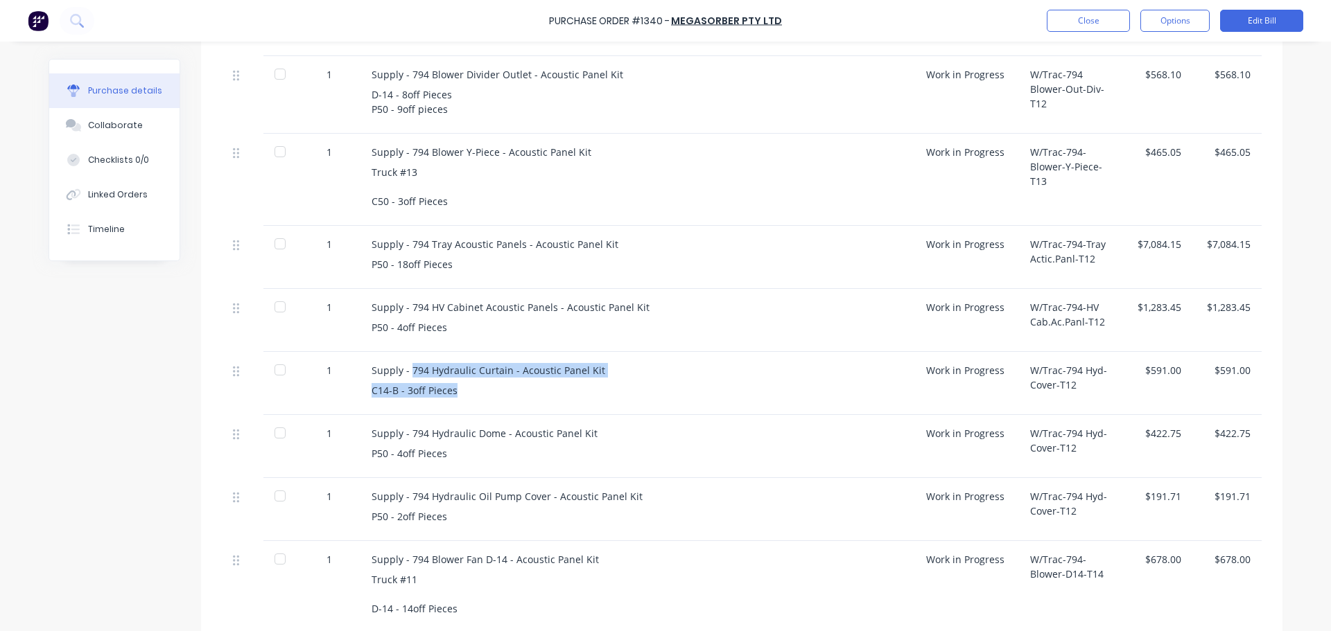
drag, startPoint x: 407, startPoint y: 368, endPoint x: 593, endPoint y: 398, distance: 188.8
click at [593, 398] on div "Supply - 794 Hydraulic Curtain - Acoustic Panel Kit C14-B - 3off Pieces" at bounding box center [637, 383] width 554 height 63
copy div "794 Hydraulic Curtain - Acoustic Panel Kit C14-B - 3off Pieces"
drag, startPoint x: 579, startPoint y: 435, endPoint x: 423, endPoint y: 442, distance: 156.1
click at [428, 444] on div "Supply - 794 Hydraulic Dome - Acoustic Panel Kit P50 - 4off Pieces" at bounding box center [637, 446] width 554 height 63
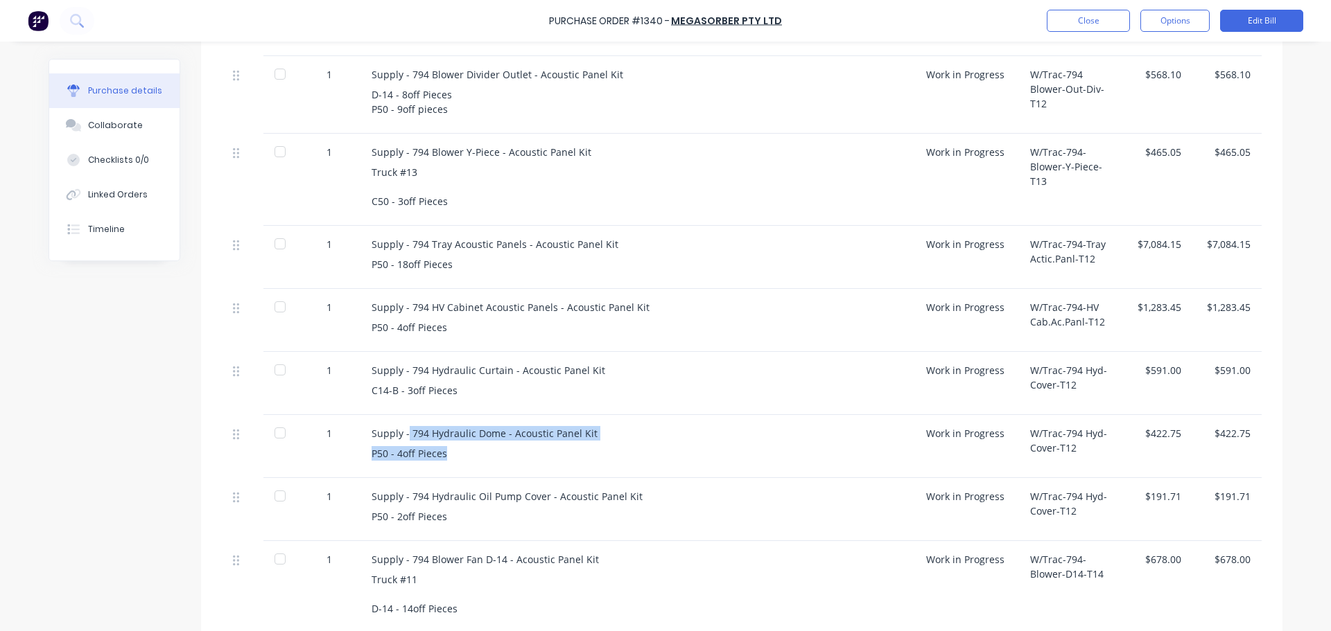
drag, startPoint x: 403, startPoint y: 434, endPoint x: 499, endPoint y: 472, distance: 103.0
click at [499, 472] on div "Supply - 794 Hydraulic Dome - Acoustic Panel Kit P50 - 4off Pieces" at bounding box center [637, 446] width 554 height 63
copy div "794 Hydraulic Dome - Acoustic Panel Kit P50 - 4off Pieces"
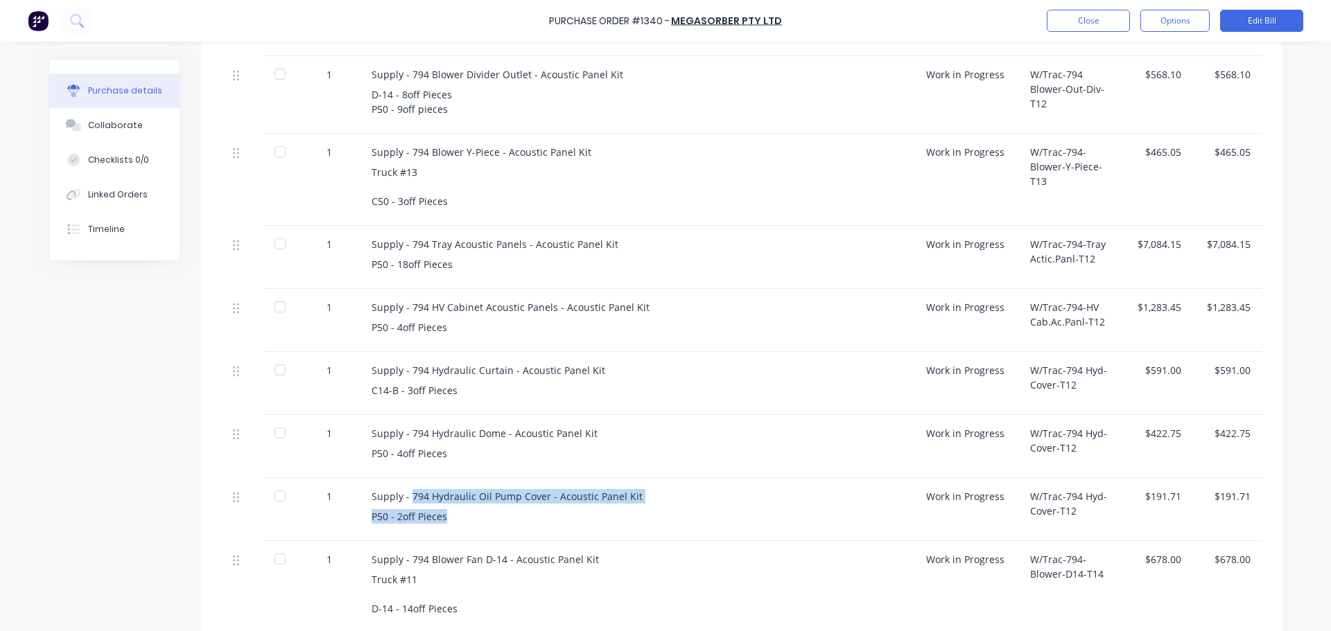
drag, startPoint x: 406, startPoint y: 496, endPoint x: 501, endPoint y: 525, distance: 99.3
click at [501, 525] on div "Supply - 794 Hydraulic Oil Pump Cover - Acoustic Panel Kit P50 - 2off Pieces" at bounding box center [637, 509] width 554 height 63
copy div "794 Hydraulic Oil Pump Cover - Acoustic Panel Kit P50 - 2off Pieces"
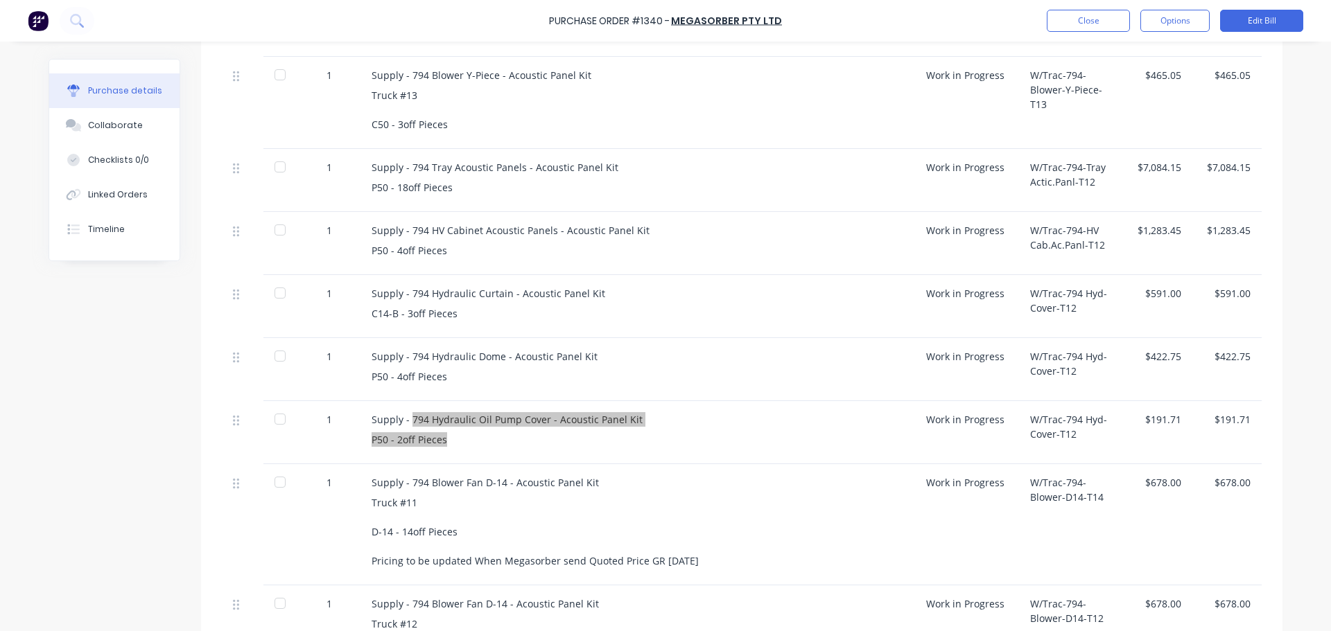
scroll to position [762, 0]
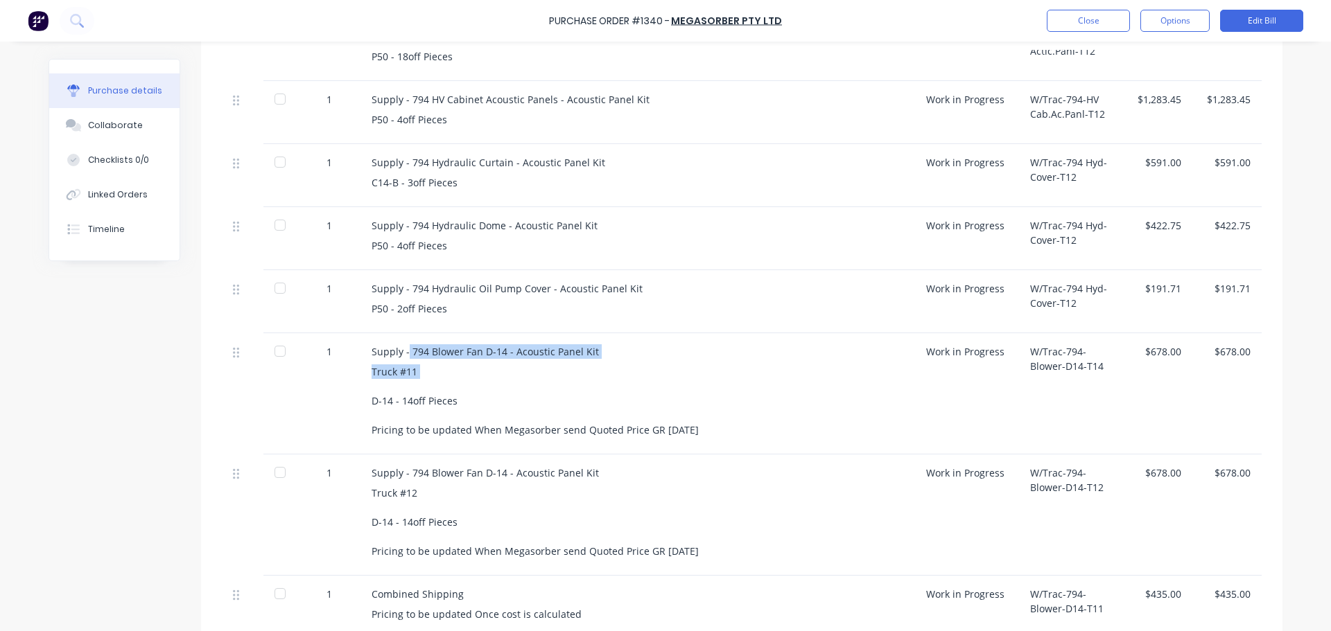
drag, startPoint x: 401, startPoint y: 351, endPoint x: 564, endPoint y: 386, distance: 166.7
click at [564, 386] on div "Supply - 794 Blower Fan D-14 - Acoustic Panel Kit Truck #11 D-14 - 14off Pieces…" at bounding box center [637, 393] width 554 height 121
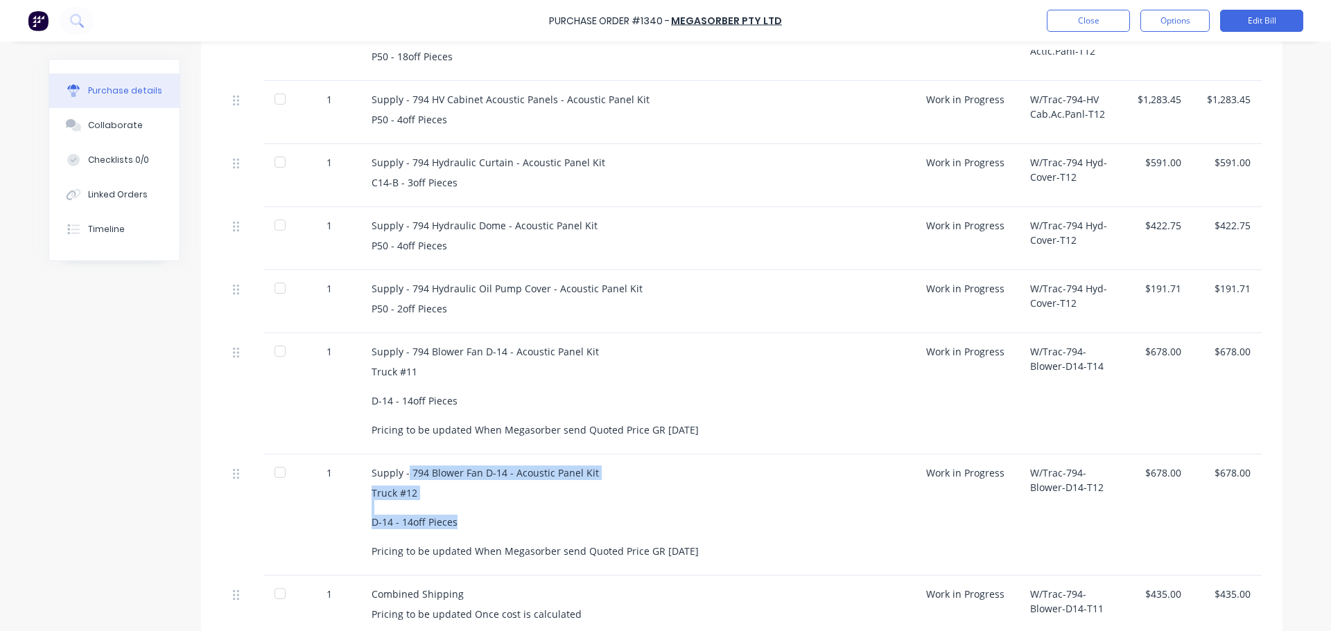
drag, startPoint x: 469, startPoint y: 519, endPoint x: 403, endPoint y: 470, distance: 81.6
click at [403, 470] on div "Supply - 794 Blower Fan D-14 - Acoustic Panel Kit Truck #12 D-14 - 14off Pieces…" at bounding box center [637, 515] width 554 height 121
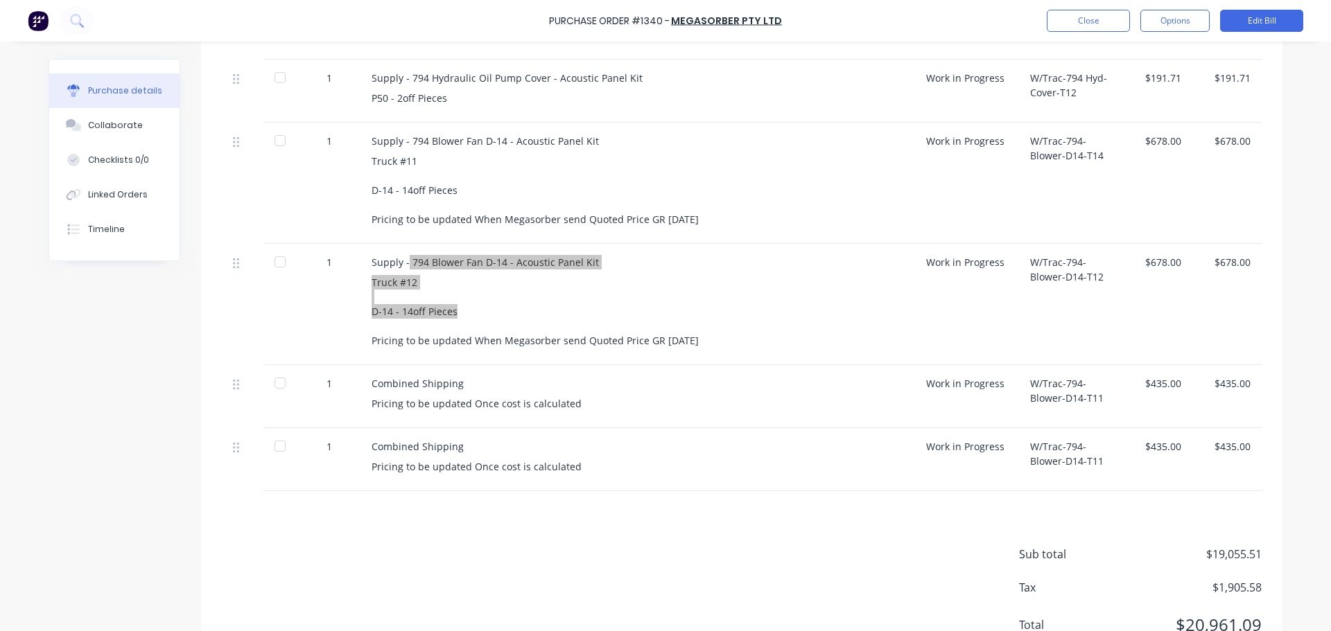
scroll to position [1031, 0]
